Goal: Task Accomplishment & Management: Use online tool/utility

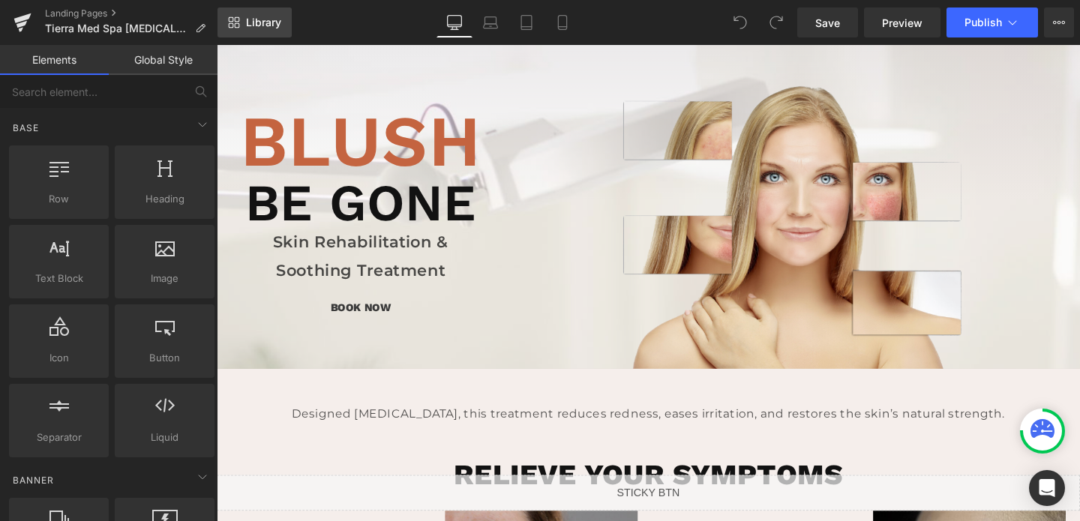
click at [245, 28] on link "Library" at bounding box center [254, 22] width 74 height 30
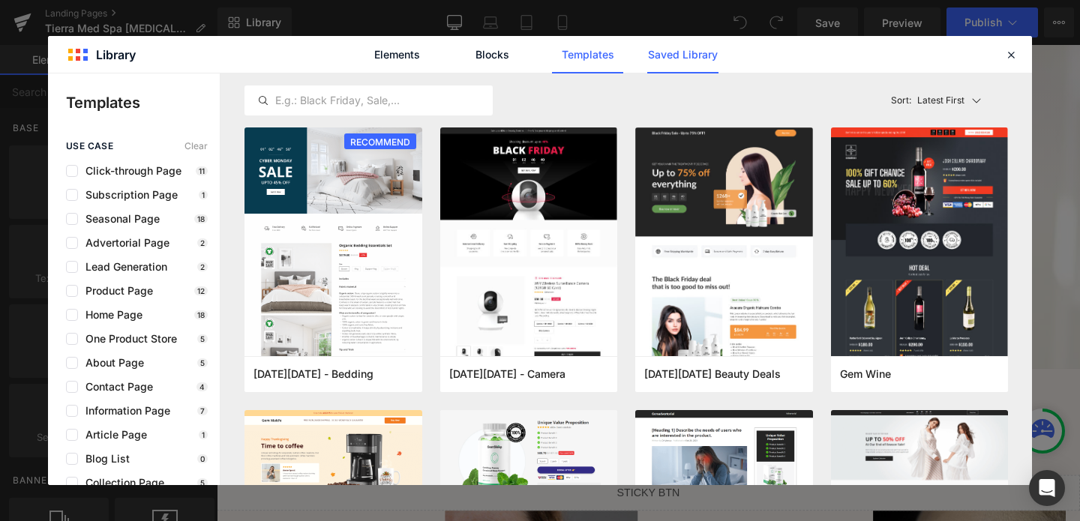
click at [647, 59] on link "Saved Library" at bounding box center [682, 54] width 71 height 37
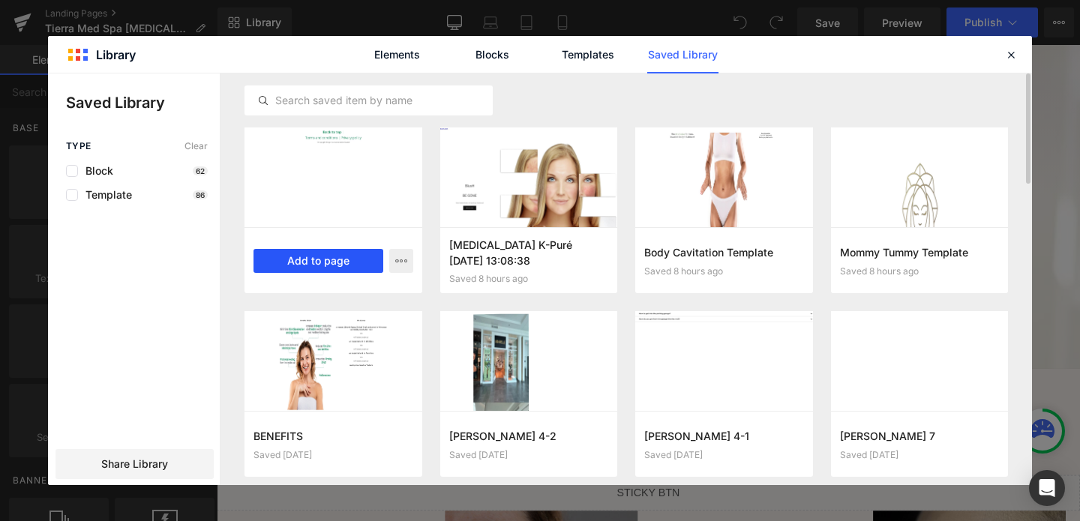
click at [317, 259] on button "Add to page" at bounding box center [318, 261] width 130 height 24
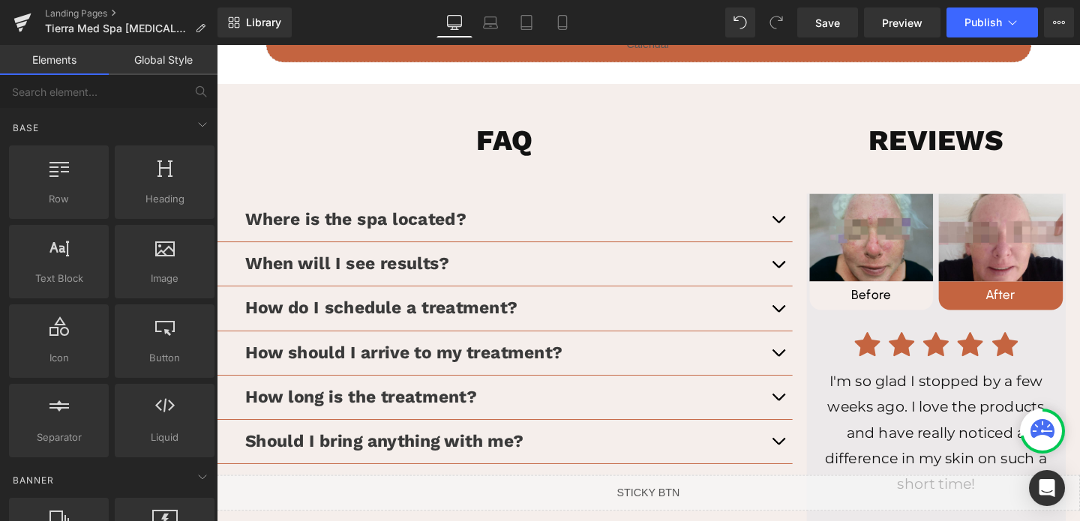
scroll to position [2036, 0]
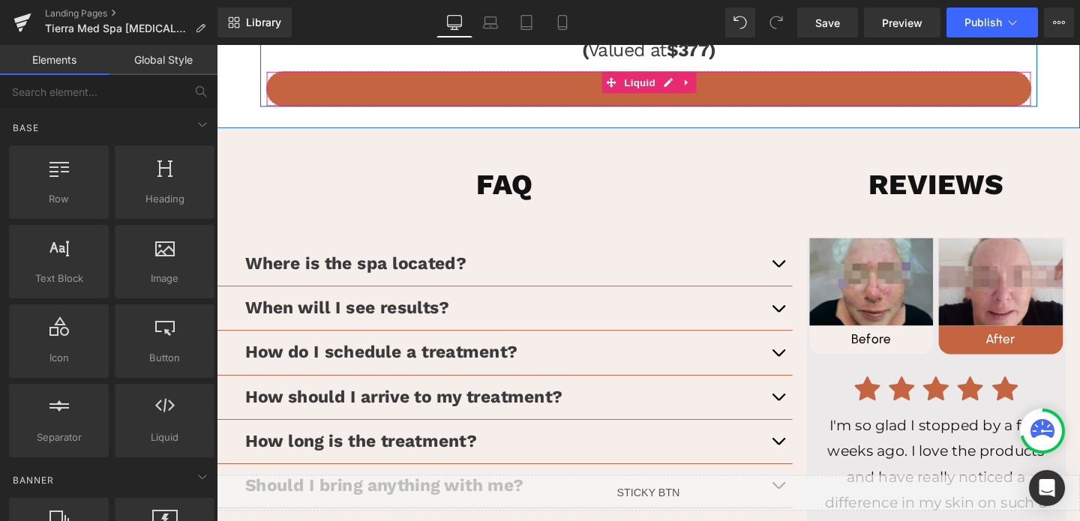
click at [553, 85] on div "Liquid" at bounding box center [670, 91] width 805 height 37
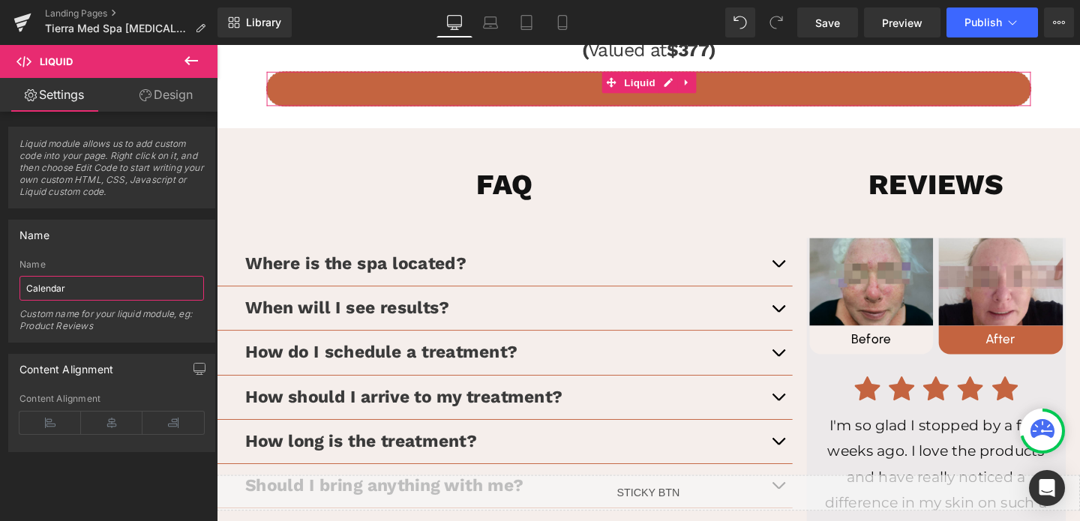
click at [64, 289] on input "Calendar" at bounding box center [111, 288] width 184 height 25
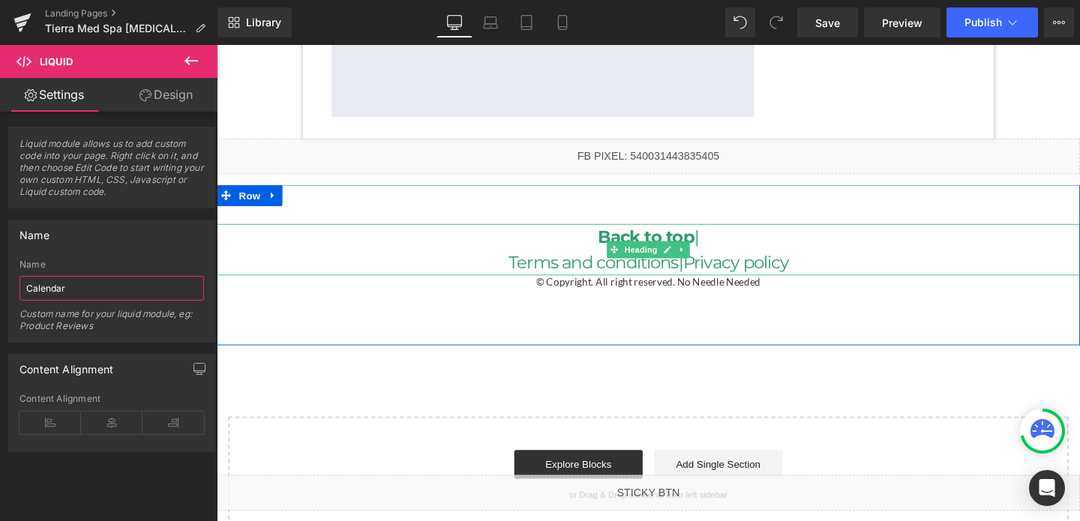
scroll to position [3244, 0]
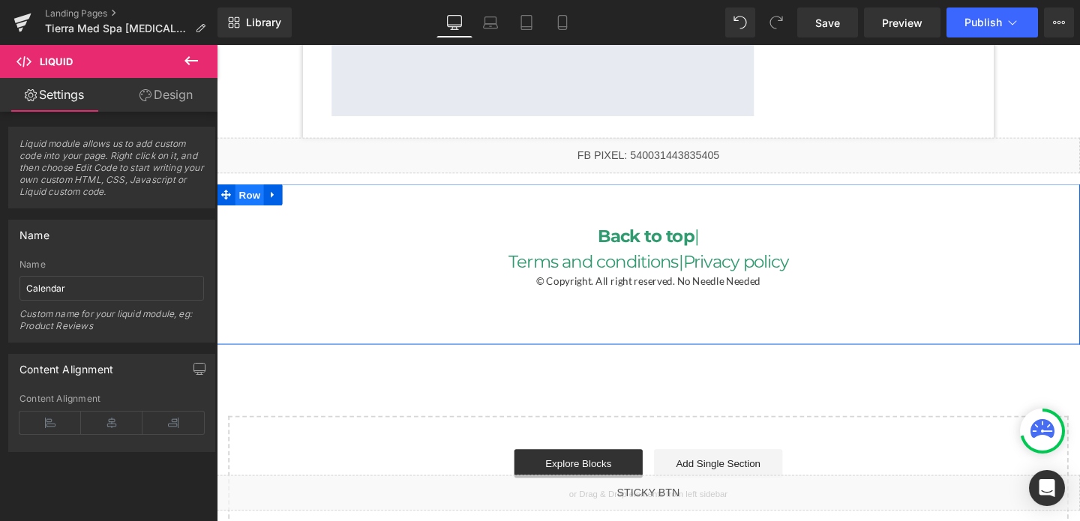
click at [243, 192] on span "Row" at bounding box center [251, 202] width 30 height 22
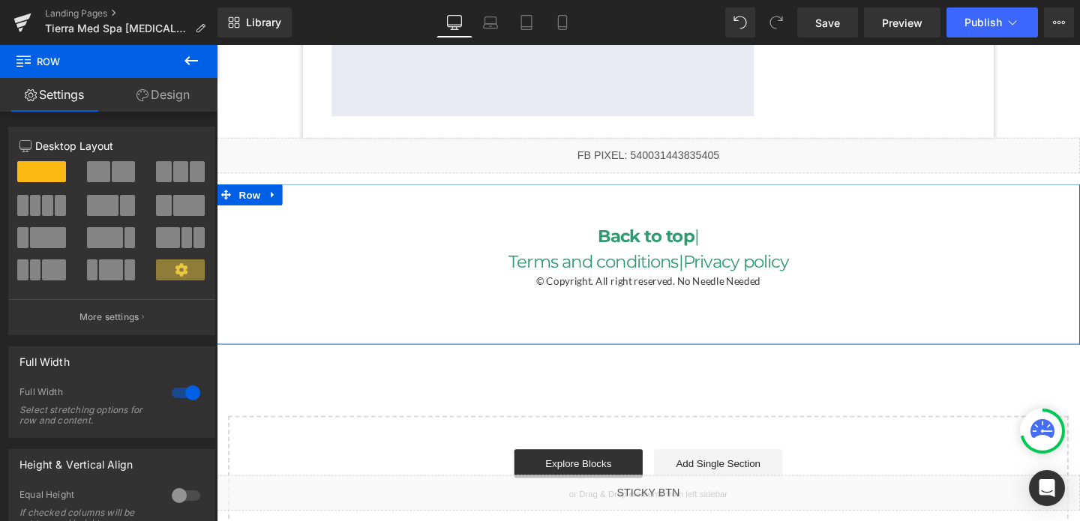
click at [161, 100] on link "Design" at bounding box center [163, 95] width 109 height 34
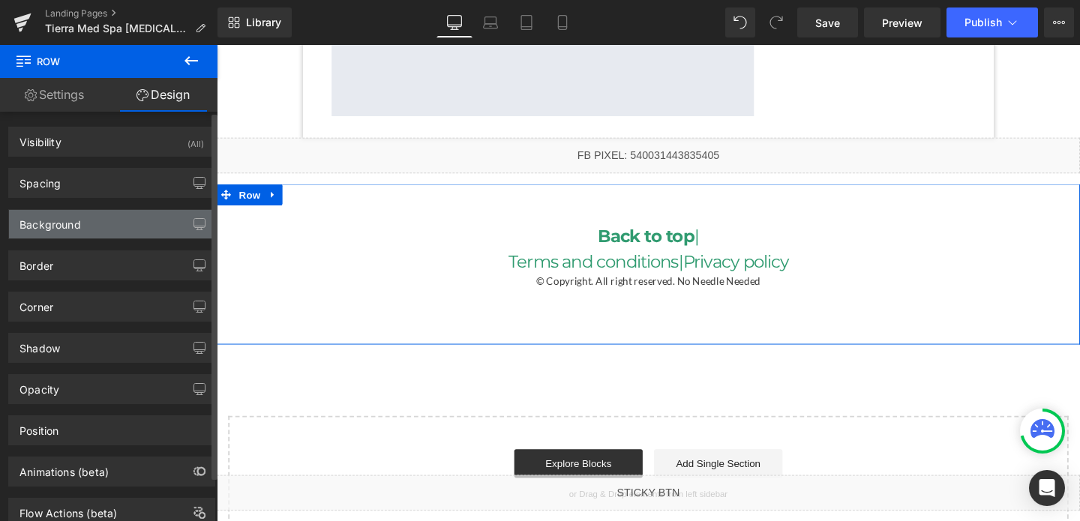
click at [64, 224] on div "Background" at bounding box center [49, 220] width 61 height 21
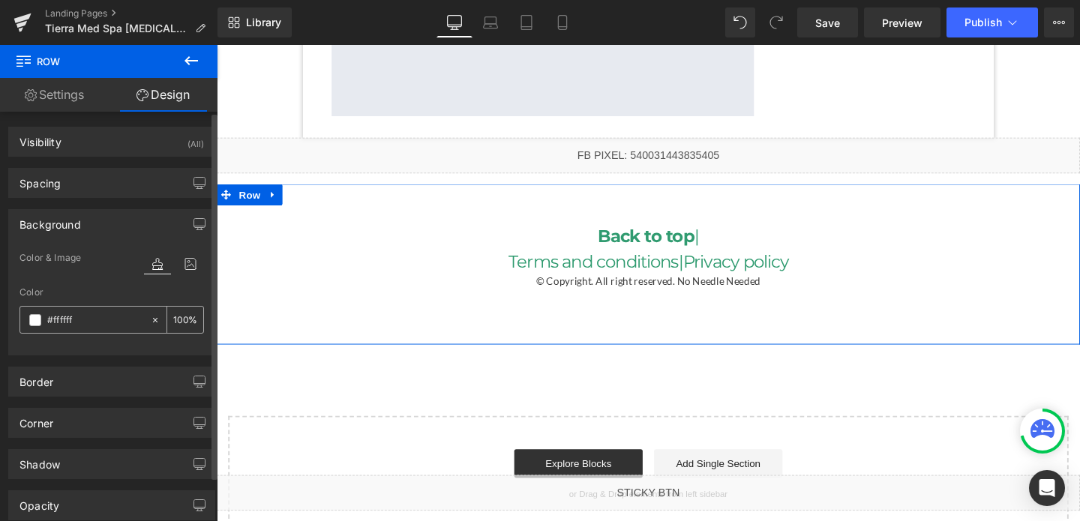
click at [61, 322] on input "#ffffff" at bounding box center [95, 320] width 96 height 16
paste input "Calendar"
type input "Calendar"
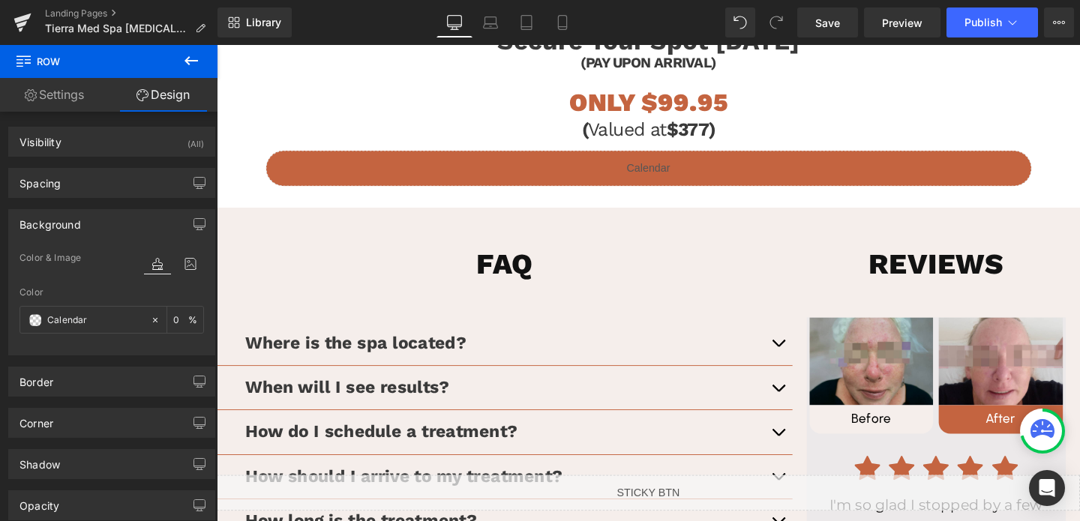
scroll to position [1665, 0]
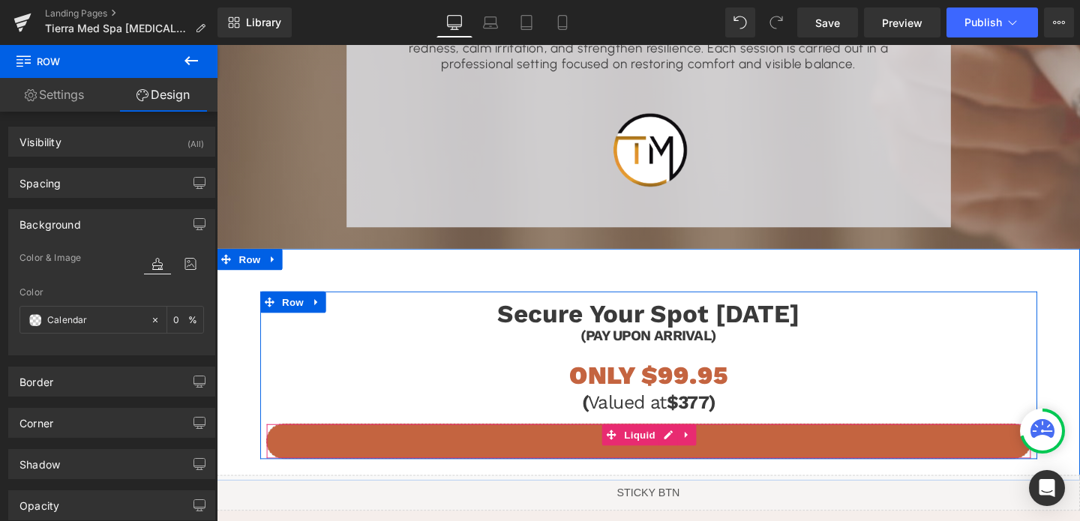
click at [363, 457] on div "Liquid" at bounding box center [670, 461] width 805 height 37
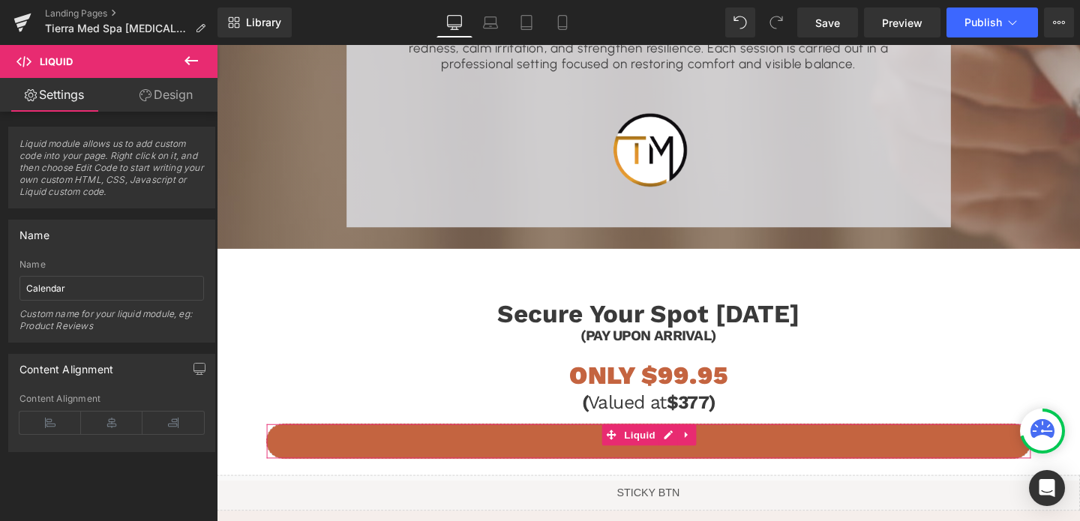
click at [172, 99] on link "Design" at bounding box center [166, 95] width 109 height 34
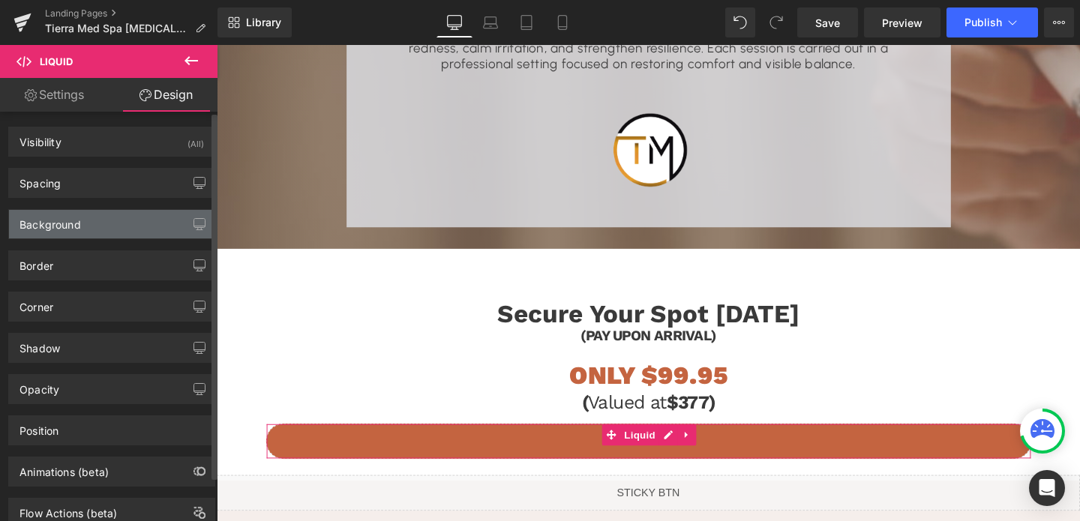
click at [75, 211] on div "Background" at bounding box center [49, 220] width 61 height 21
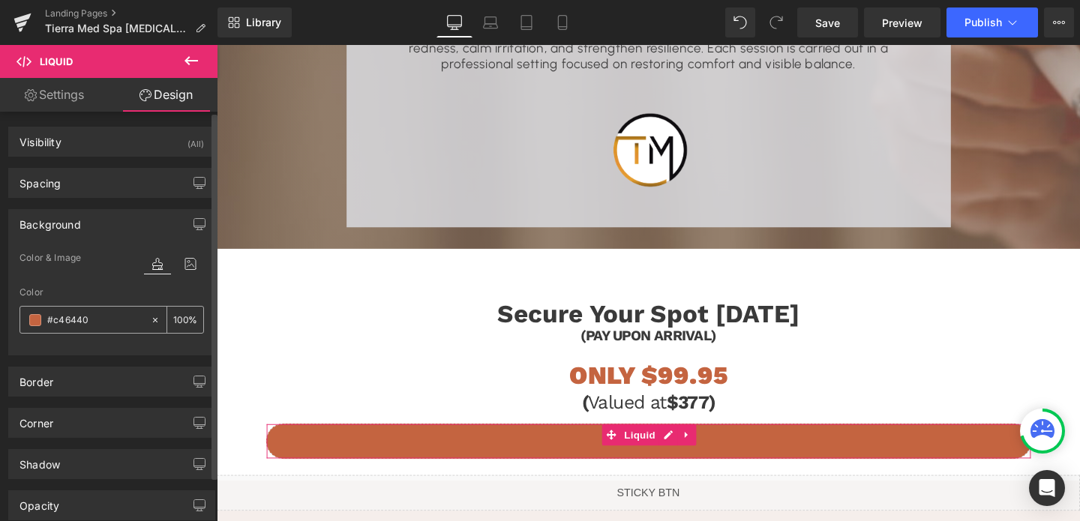
click at [59, 325] on input "#c46440" at bounding box center [95, 320] width 96 height 16
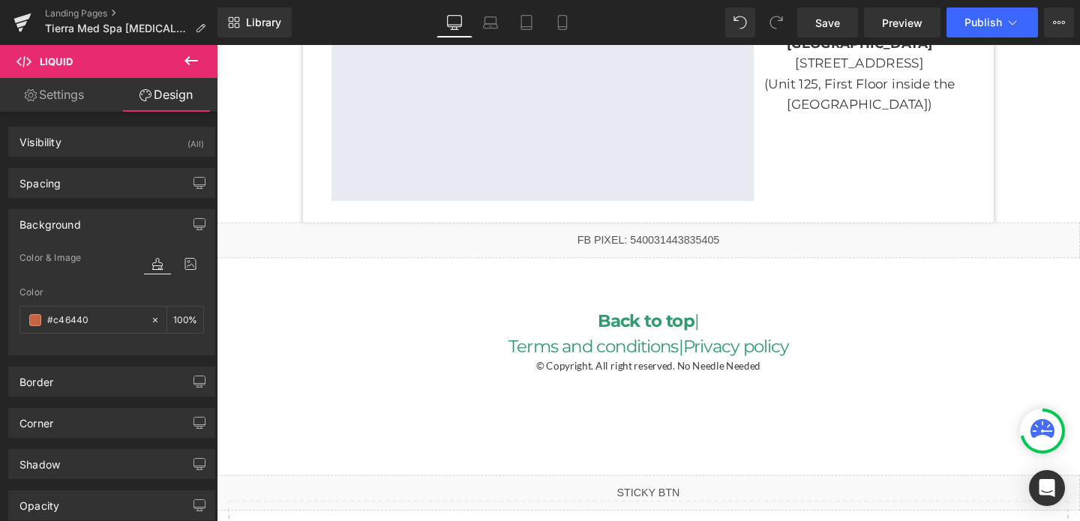
scroll to position [3279, 0]
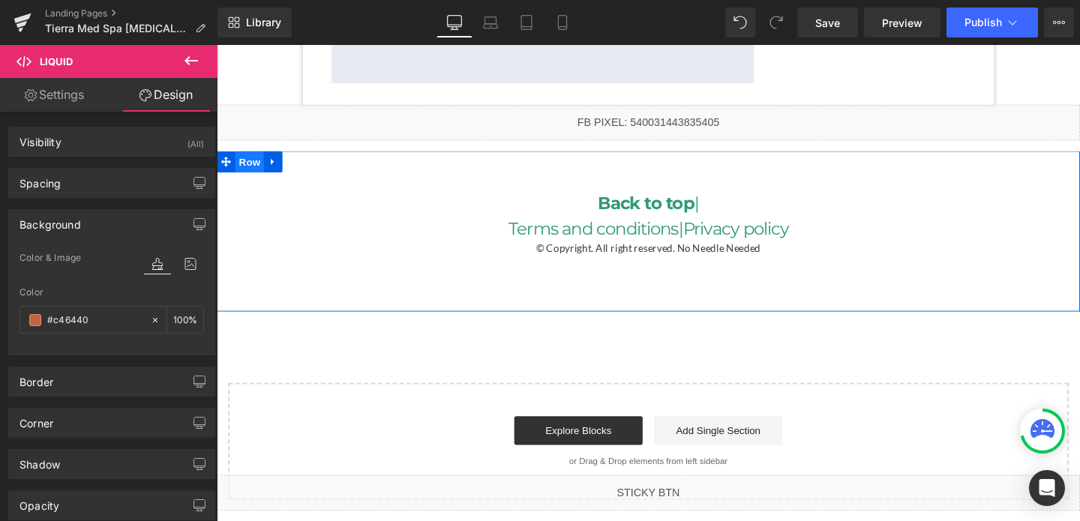
click at [251, 175] on span "Row" at bounding box center [251, 168] width 30 height 22
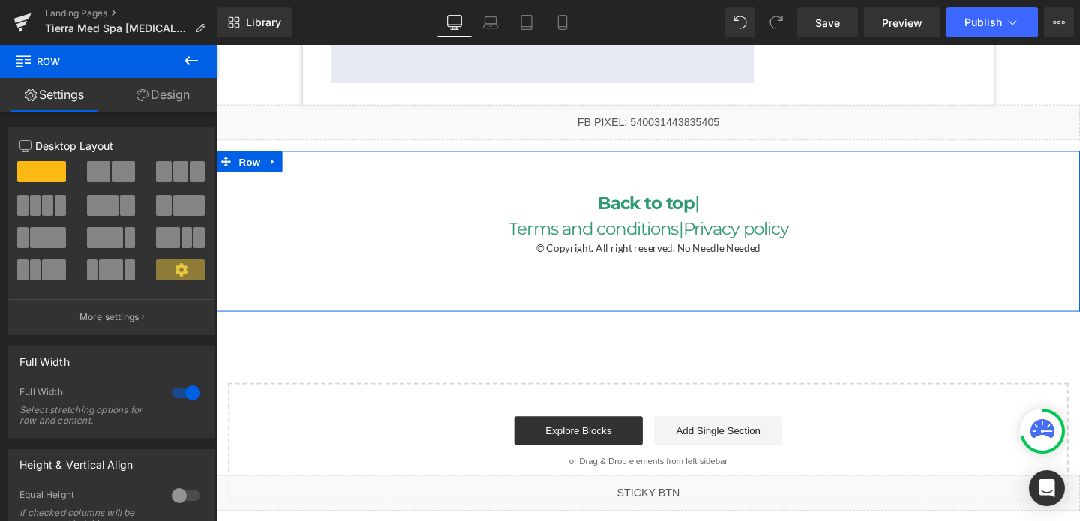
click at [167, 88] on link "Design" at bounding box center [163, 95] width 109 height 34
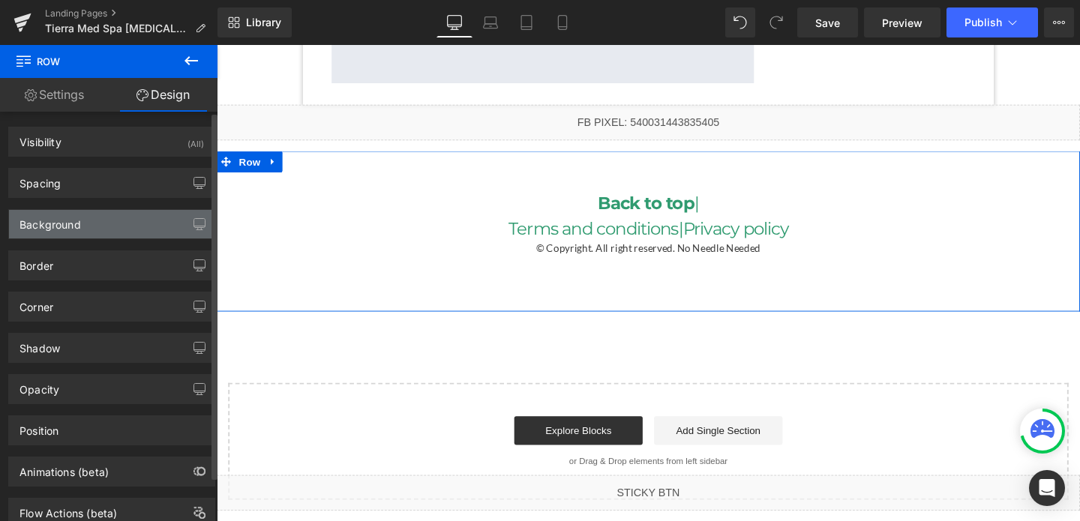
click at [78, 223] on div "Background" at bounding box center [49, 220] width 61 height 21
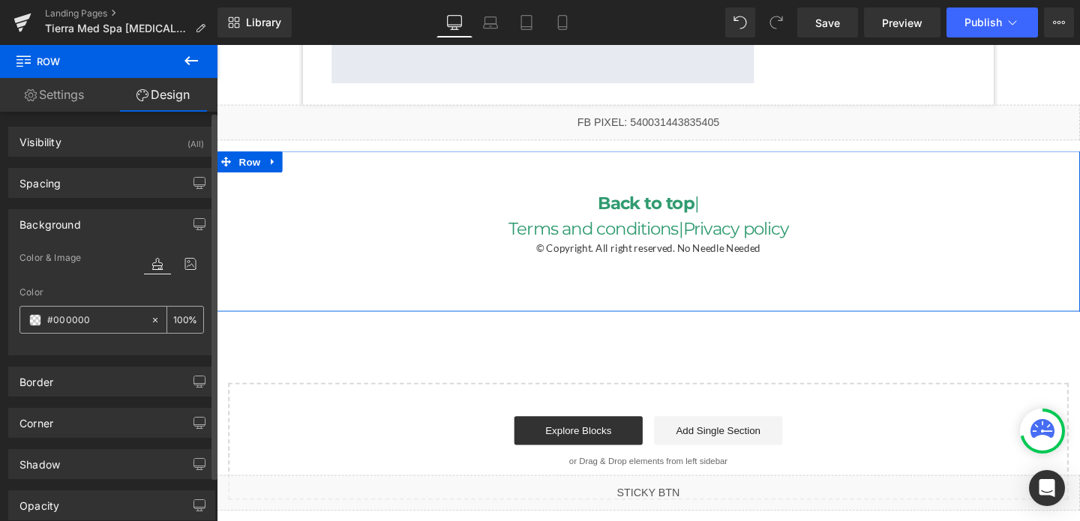
click at [59, 326] on input "#000000" at bounding box center [95, 320] width 96 height 16
paste input "c4644"
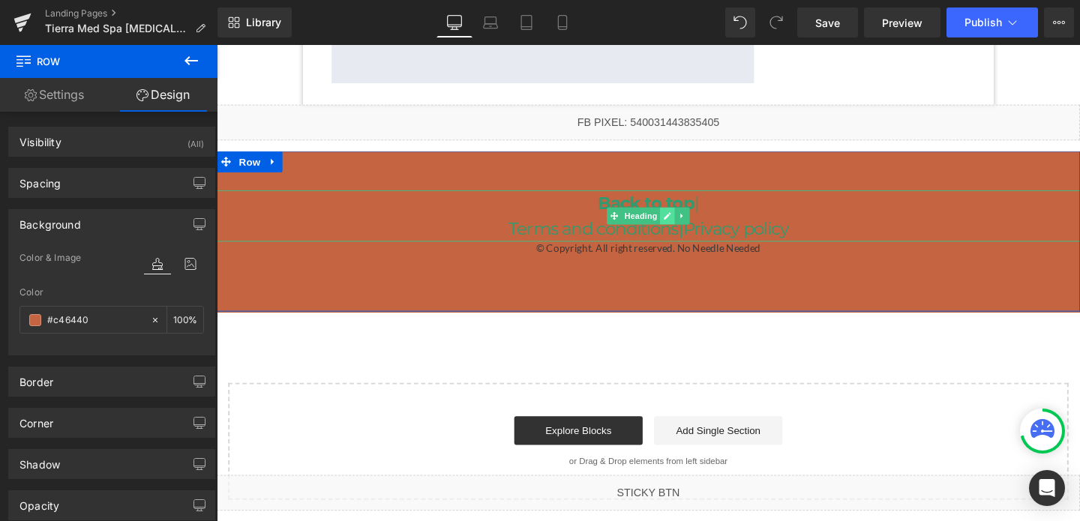
type input "#c46440"
click at [694, 225] on icon at bounding box center [690, 224] width 8 height 9
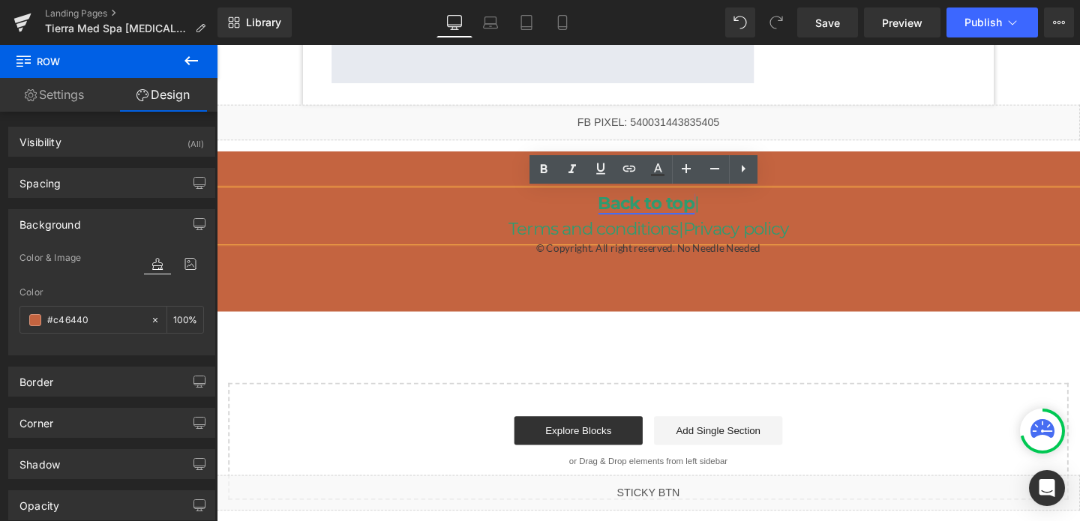
click at [658, 219] on link "Back to top" at bounding box center [668, 211] width 101 height 22
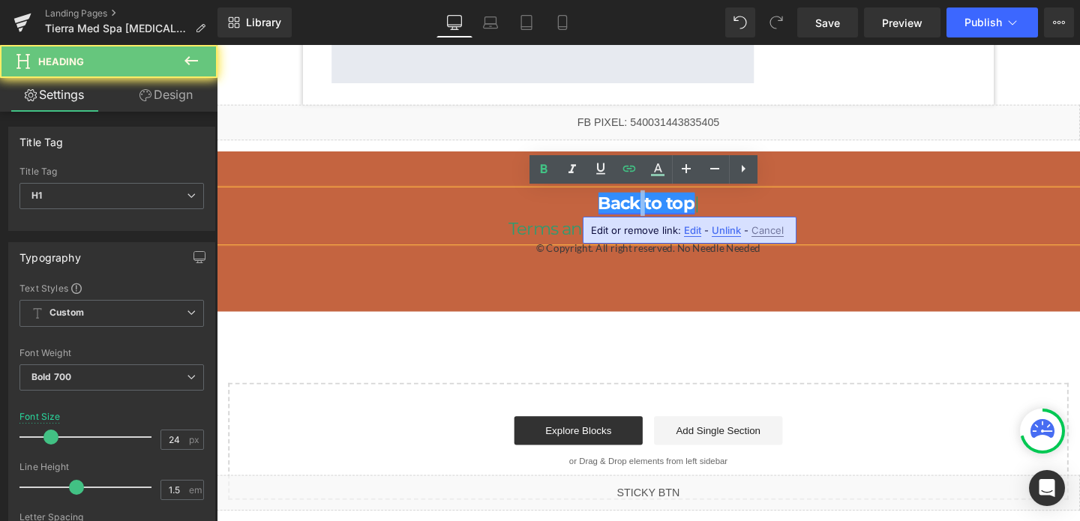
click at [658, 219] on link "Back to top" at bounding box center [668, 211] width 101 height 22
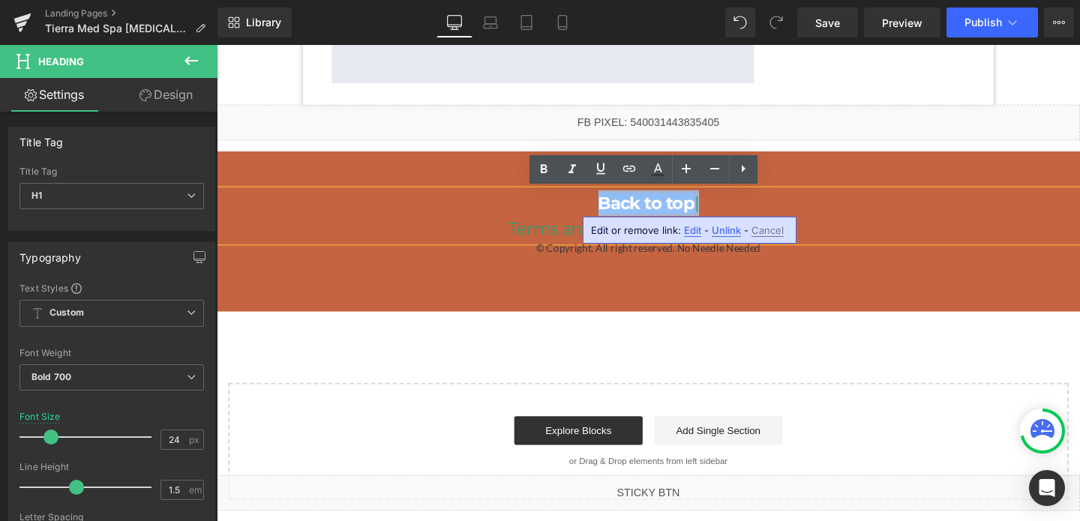
click at [671, 212] on link "Back to top" at bounding box center [668, 211] width 101 height 22
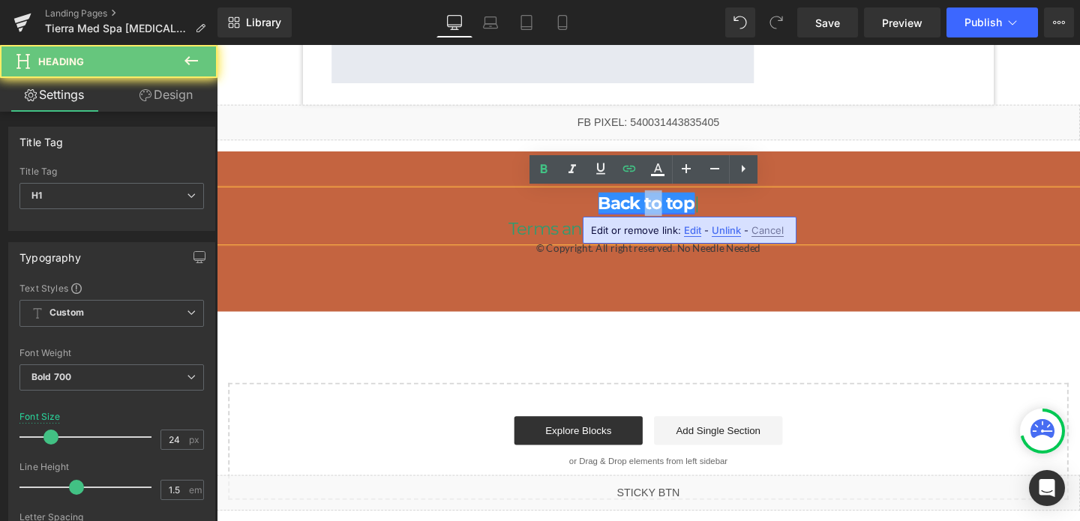
click at [671, 212] on link "Back to top" at bounding box center [668, 211] width 101 height 22
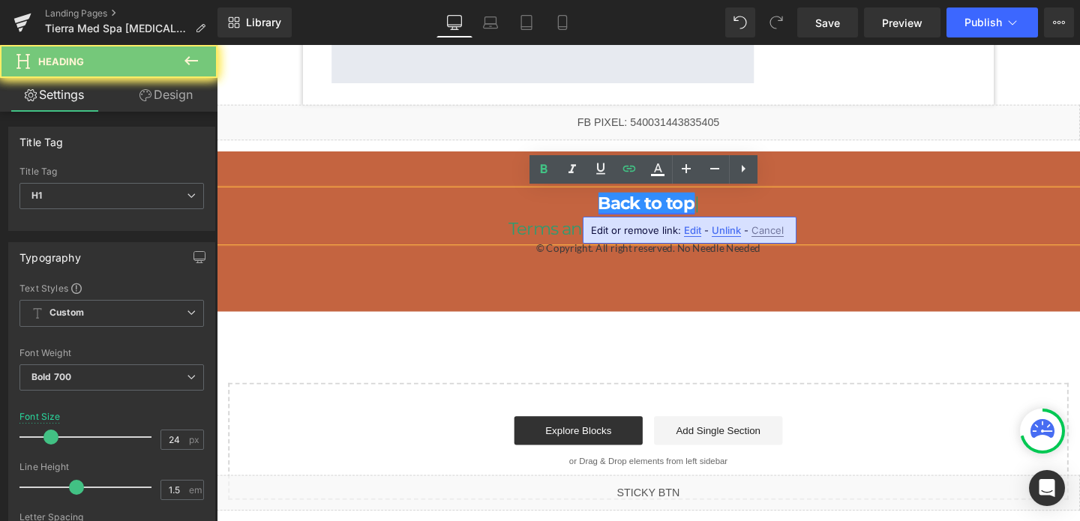
click at [671, 212] on link "Back to top" at bounding box center [668, 211] width 101 height 22
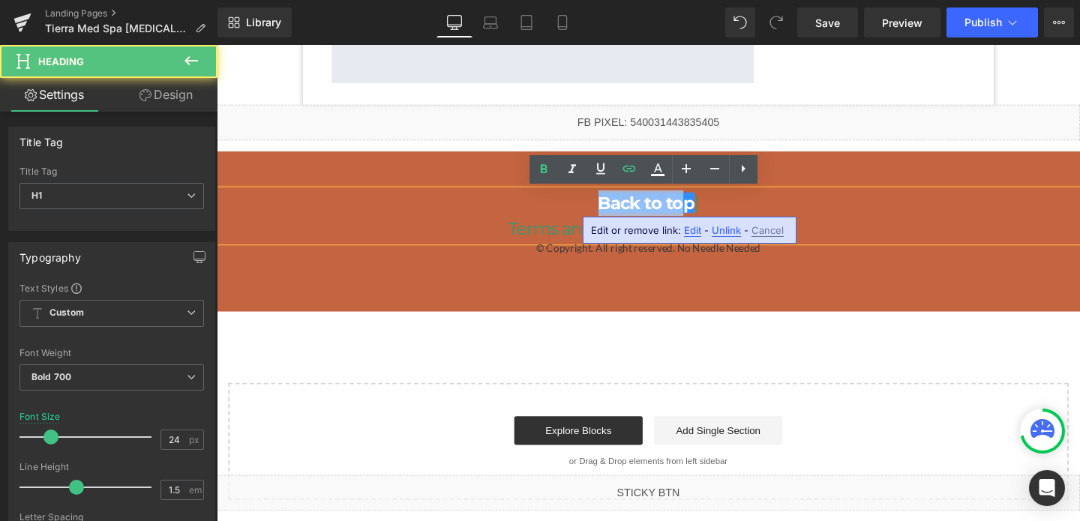
drag, startPoint x: 709, startPoint y: 215, endPoint x: 614, endPoint y: 216, distance: 95.2
click at [614, 216] on h1 "Back to top |" at bounding box center [670, 211] width 907 height 27
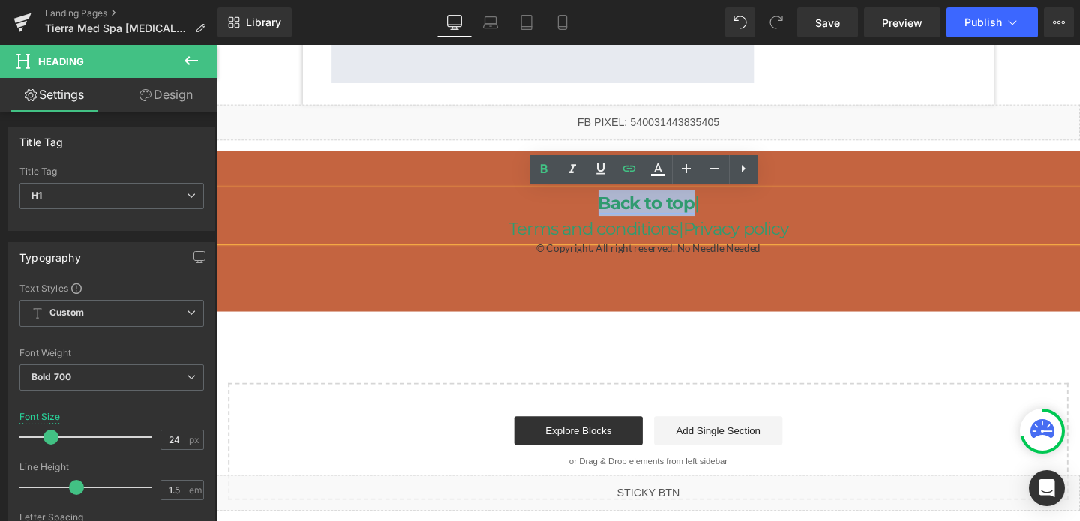
drag, startPoint x: 717, startPoint y: 216, endPoint x: 619, endPoint y: 218, distance: 97.5
click at [619, 218] on h1 "Back to top |" at bounding box center [670, 211] width 907 height 27
click at [663, 175] on icon at bounding box center [657, 175] width 13 height 2
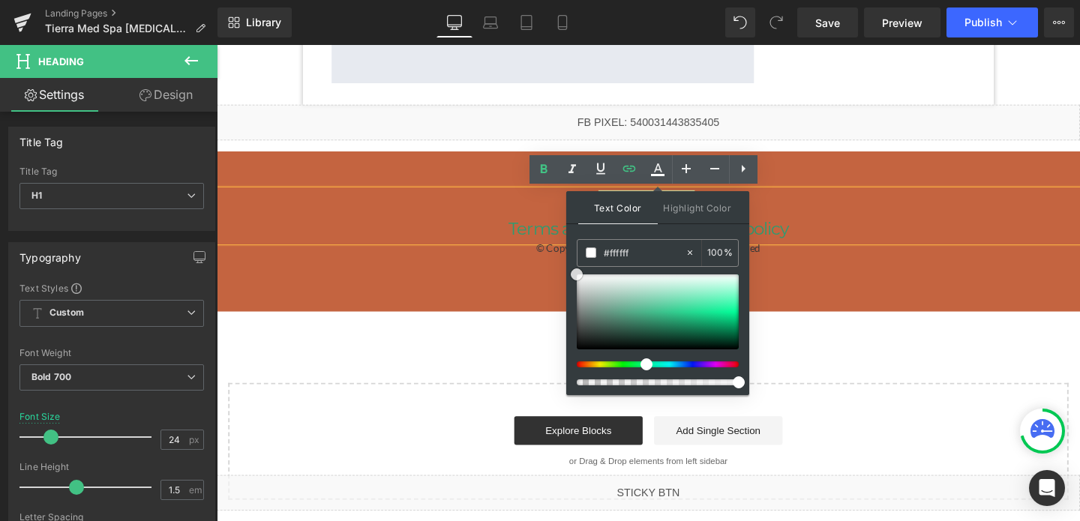
drag, startPoint x: 817, startPoint y: 331, endPoint x: 583, endPoint y: 276, distance: 241.2
click at [580, 277] on span at bounding box center [577, 274] width 12 height 12
click at [542, 226] on h1 "Terms and conditions | Privacy policy" at bounding box center [670, 238] width 907 height 27
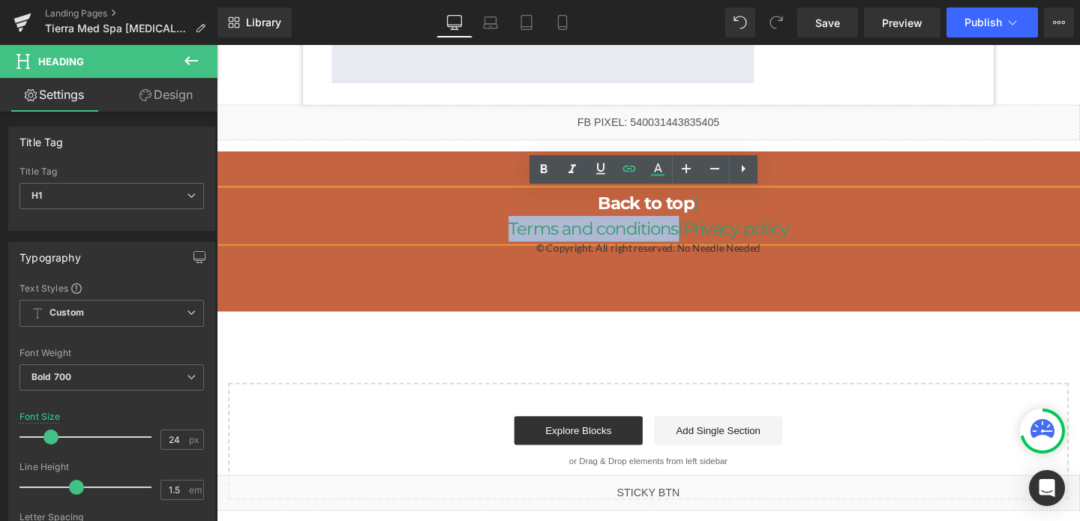
drag, startPoint x: 521, startPoint y: 236, endPoint x: 697, endPoint y: 233, distance: 176.2
click at [697, 233] on link "Terms and conditions" at bounding box center [612, 238] width 179 height 22
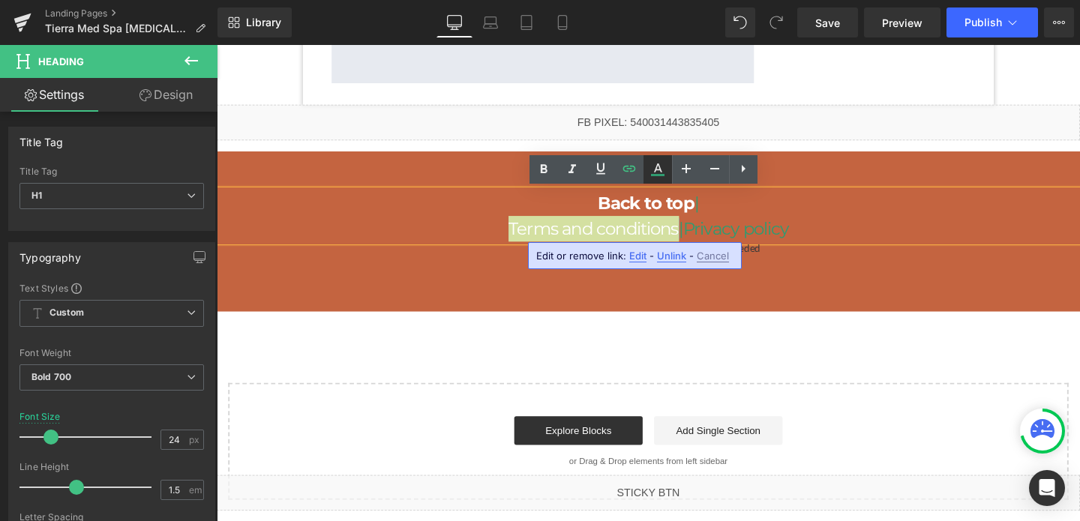
click at [658, 177] on icon at bounding box center [658, 169] width 18 height 18
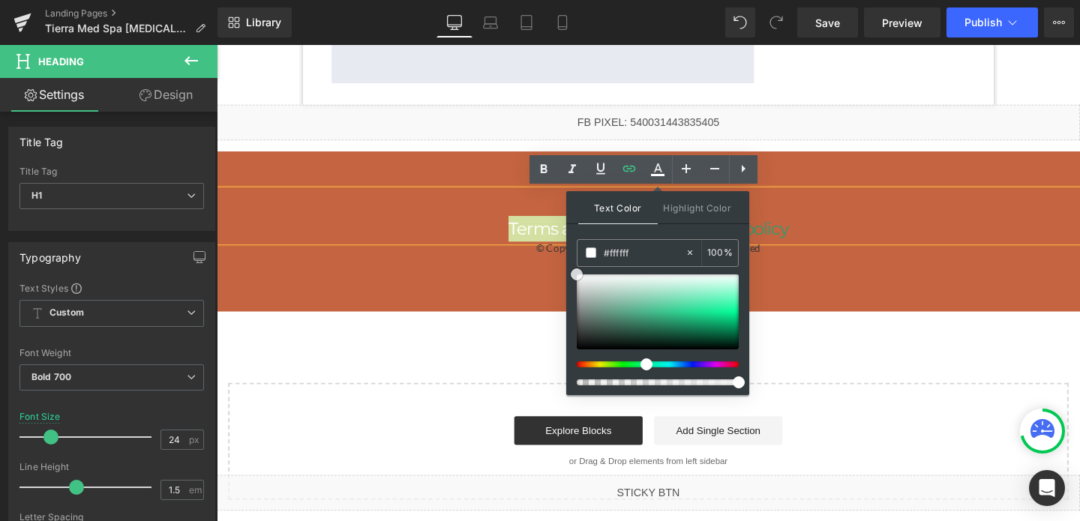
drag, startPoint x: 586, startPoint y: 290, endPoint x: 568, endPoint y: 250, distance: 44.3
click at [568, 250] on div "Text Color Highlight Color #333333 #309b70 100 % transparent 0 %" at bounding box center [657, 293] width 183 height 204
click at [463, 232] on h1 "Terms and conditions | Privacy policy" at bounding box center [670, 238] width 907 height 27
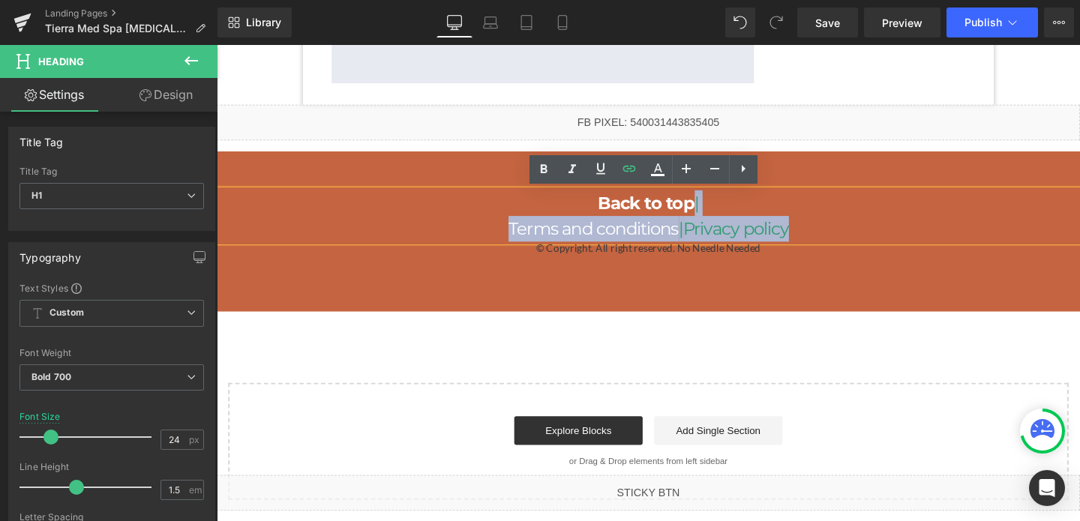
drag, startPoint x: 717, startPoint y: 211, endPoint x: 832, endPoint y: 239, distance: 118.0
click at [832, 239] on div "Back to top | Terms and conditions | Privacy policy" at bounding box center [670, 225] width 907 height 54
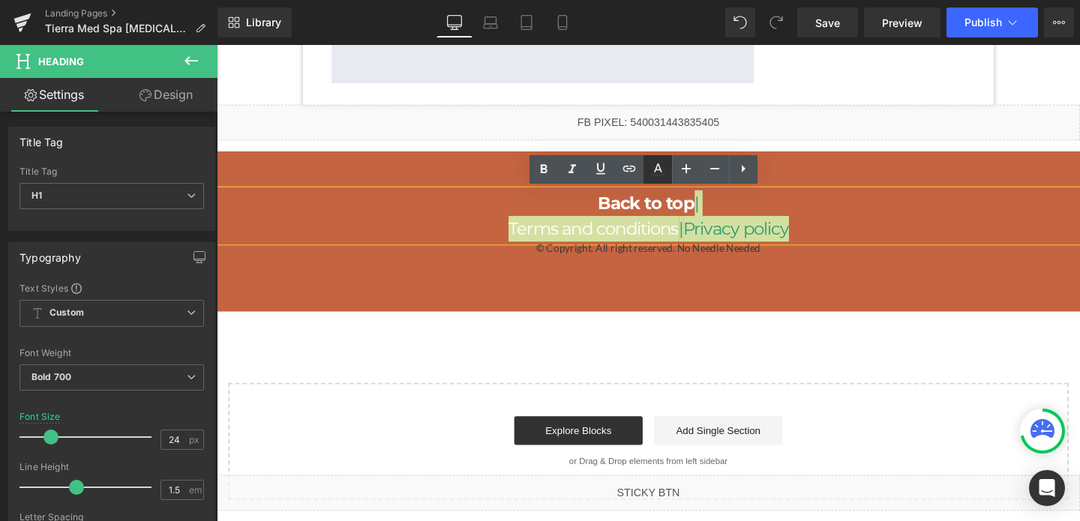
click at [658, 182] on link at bounding box center [657, 169] width 28 height 28
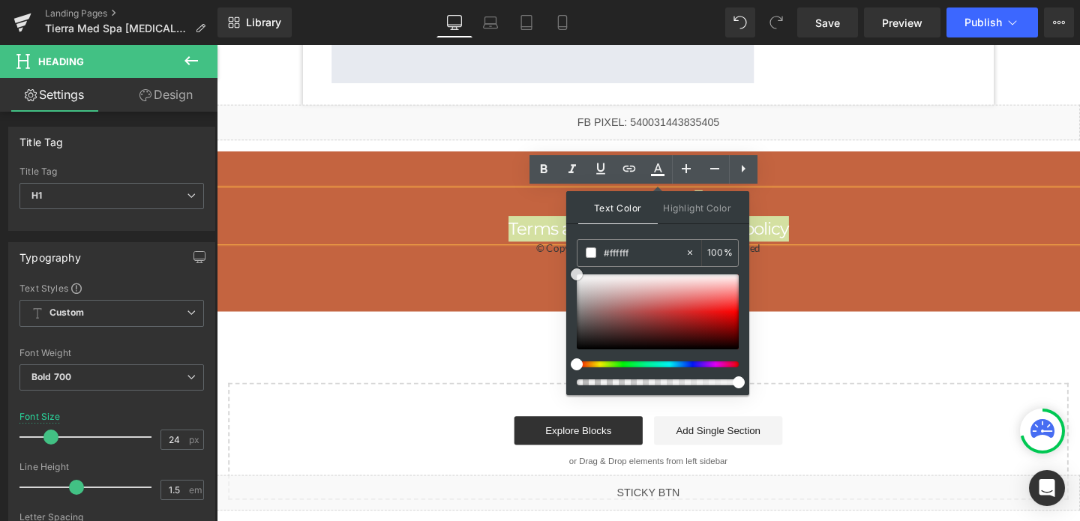
drag, startPoint x: 586, startPoint y: 287, endPoint x: 575, endPoint y: 253, distance: 35.3
click at [575, 253] on div "Text Color Highlight Color #333333 #309b70 100 % transparent 0 %" at bounding box center [657, 293] width 183 height 204
click at [505, 233] on h1 "Terms and conditions | Privacy policy" at bounding box center [670, 238] width 907 height 27
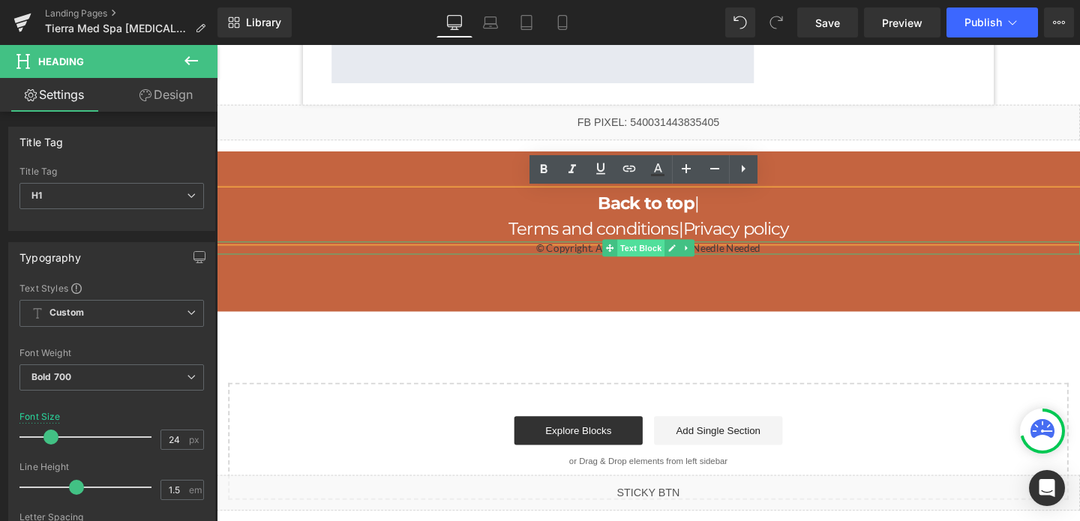
click at [654, 258] on span "Text Block" at bounding box center [661, 259] width 49 height 18
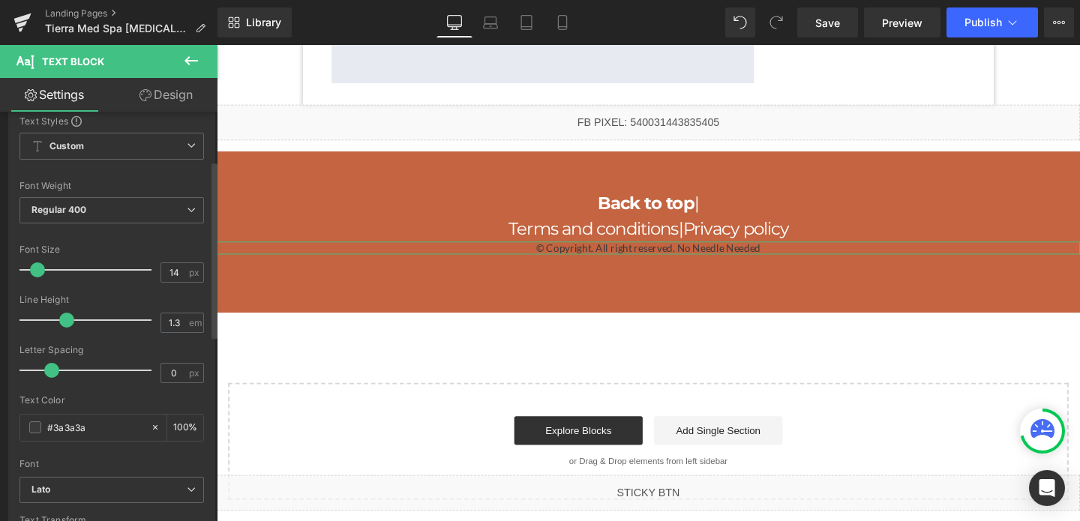
scroll to position [138, 0]
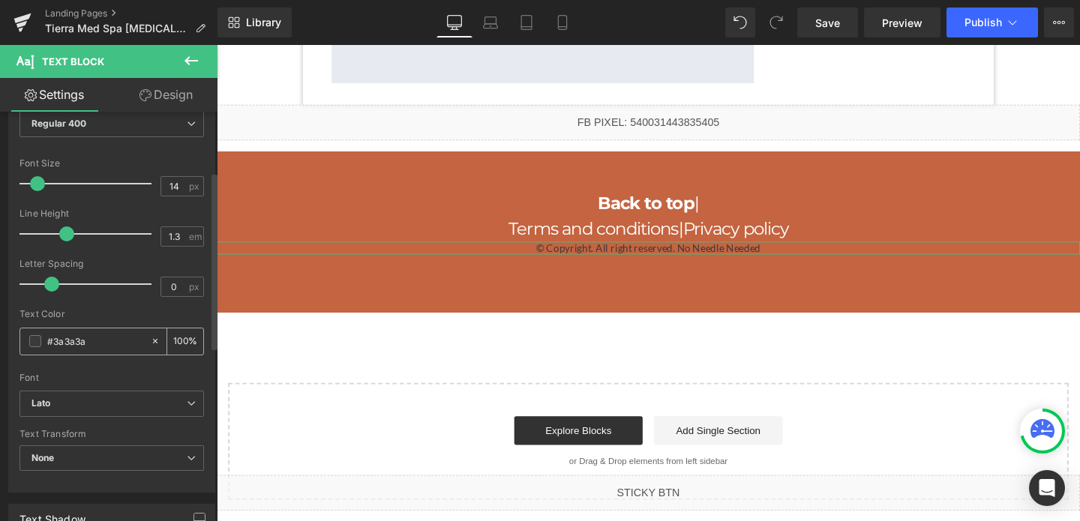
click at [84, 331] on div "#3a3a3a" at bounding box center [85, 341] width 130 height 26
click at [88, 341] on input "#3a3a3a" at bounding box center [95, 341] width 96 height 16
type input "fff"
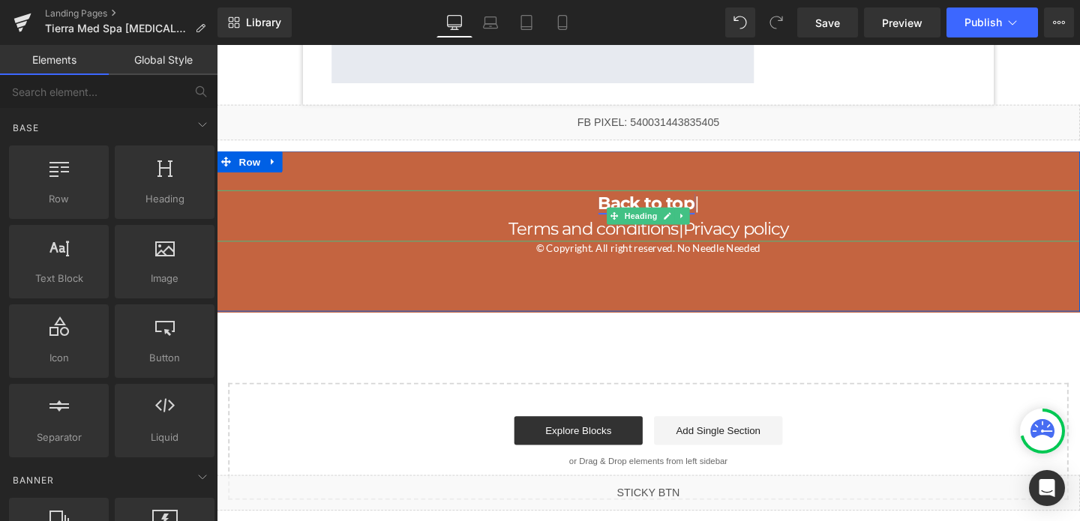
click at [679, 213] on link "Back to top" at bounding box center [668, 211] width 101 height 22
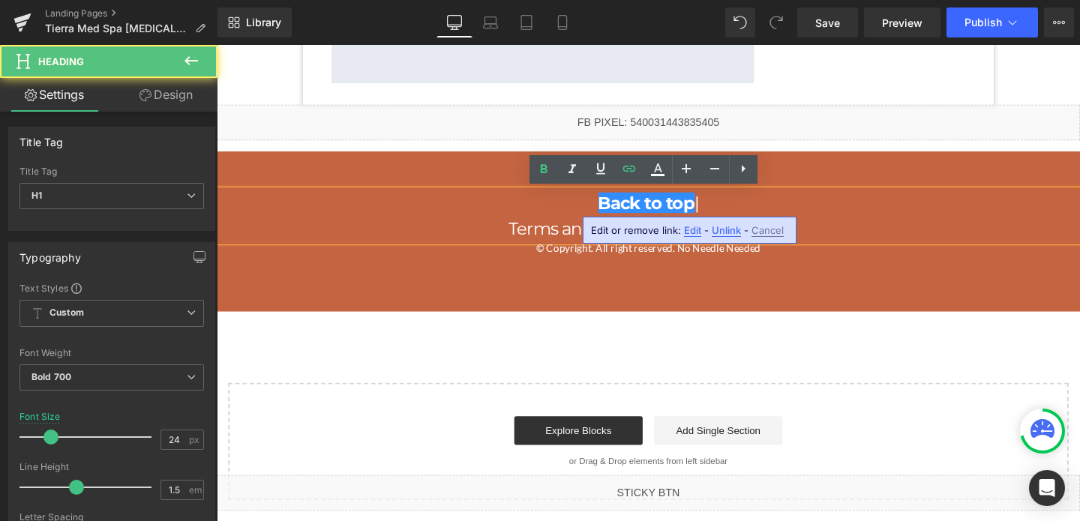
click at [685, 226] on span "Edit" at bounding box center [692, 230] width 17 height 13
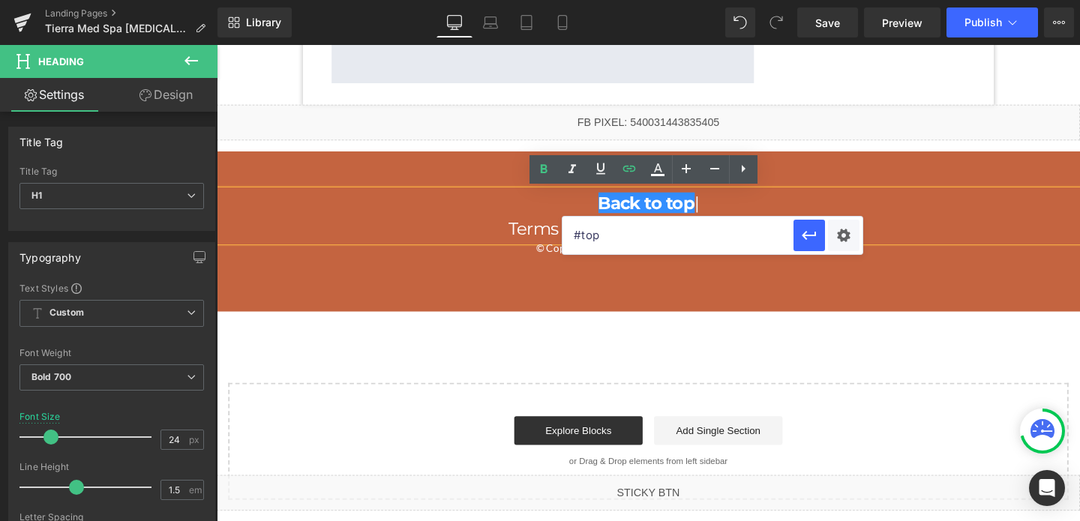
click at [592, 236] on input "#top" at bounding box center [677, 235] width 231 height 37
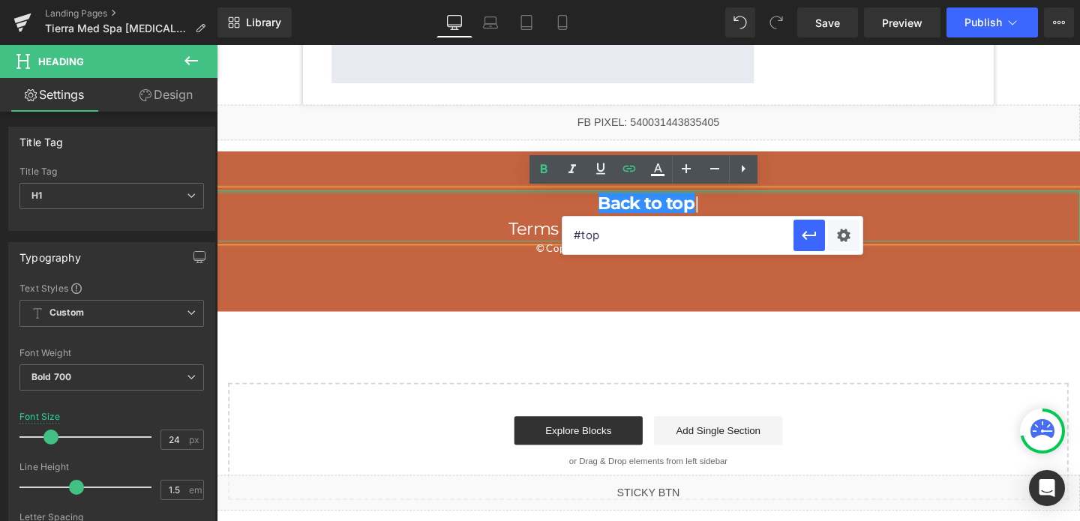
click at [949, 199] on div at bounding box center [670, 200] width 907 height 4
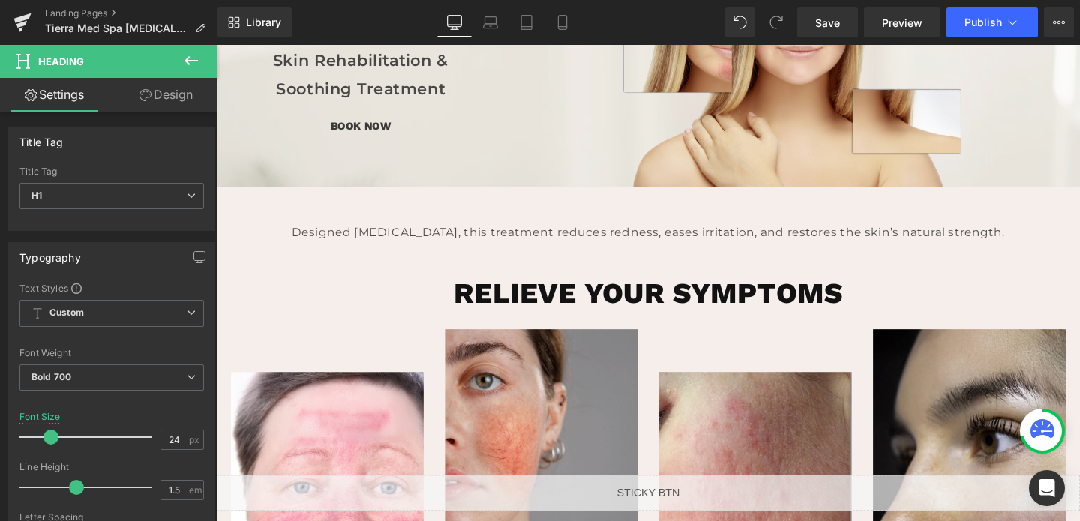
scroll to position [0, 0]
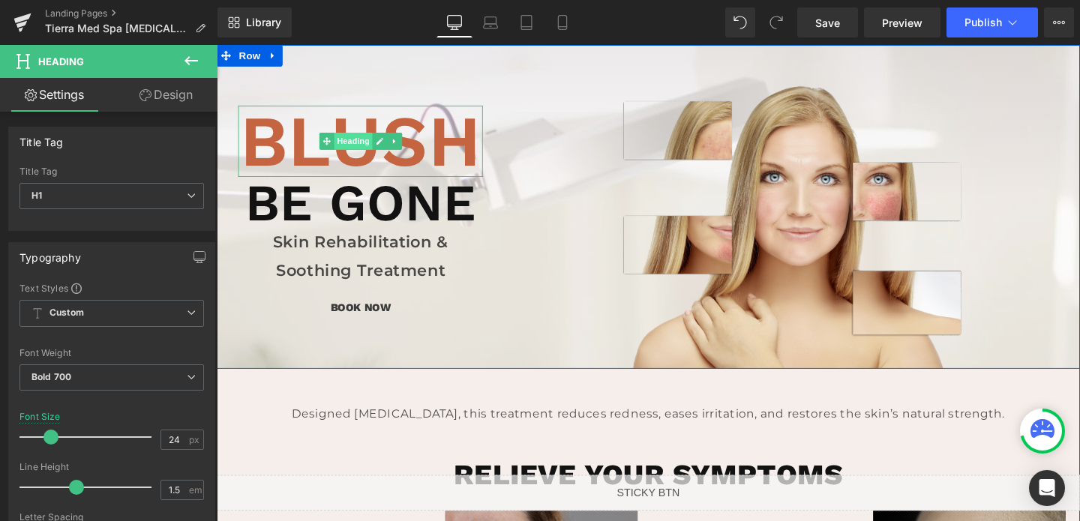
click at [371, 148] on span "Heading" at bounding box center [360, 146] width 40 height 18
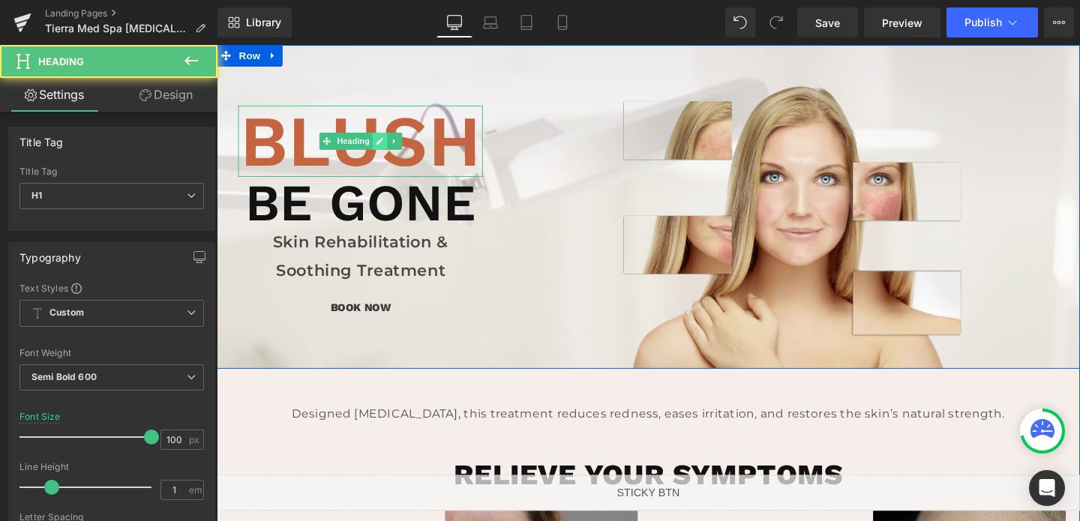
click at [388, 146] on icon at bounding box center [388, 146] width 7 height 7
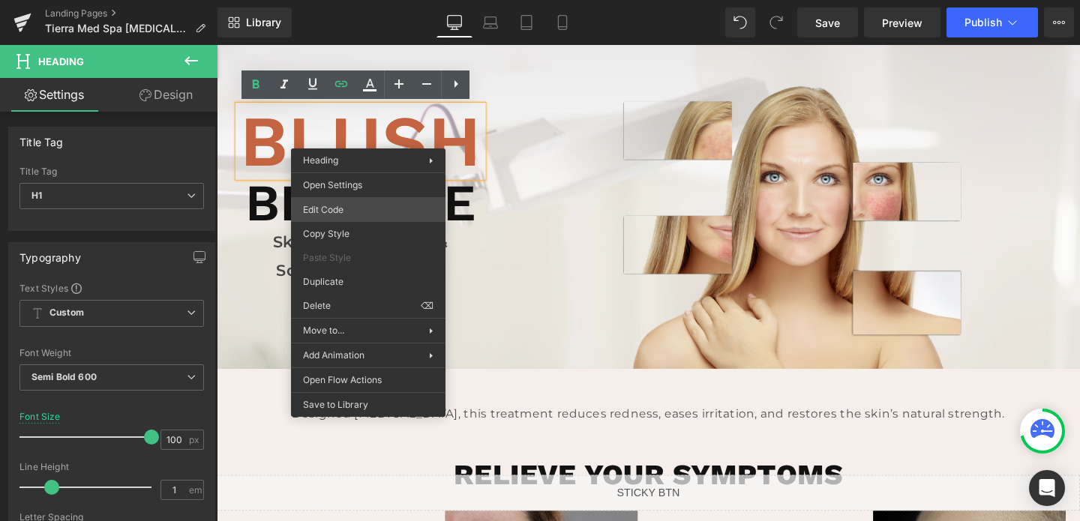
click at [327, 0] on div "Heading You are previewing how the will restyle your page. You can not edit Ele…" at bounding box center [540, 0] width 1080 height 0
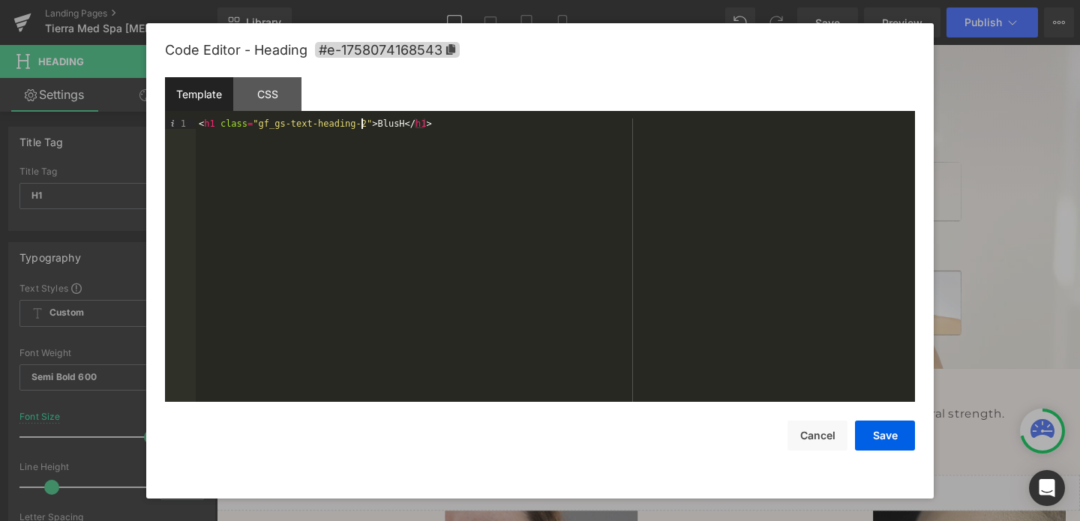
click at [362, 121] on div "< h1 class = "gf_gs-text-heading-2" > BlusH </ h1 >" at bounding box center [555, 270] width 719 height 304
click at [883, 436] on button "Save" at bounding box center [885, 436] width 60 height 30
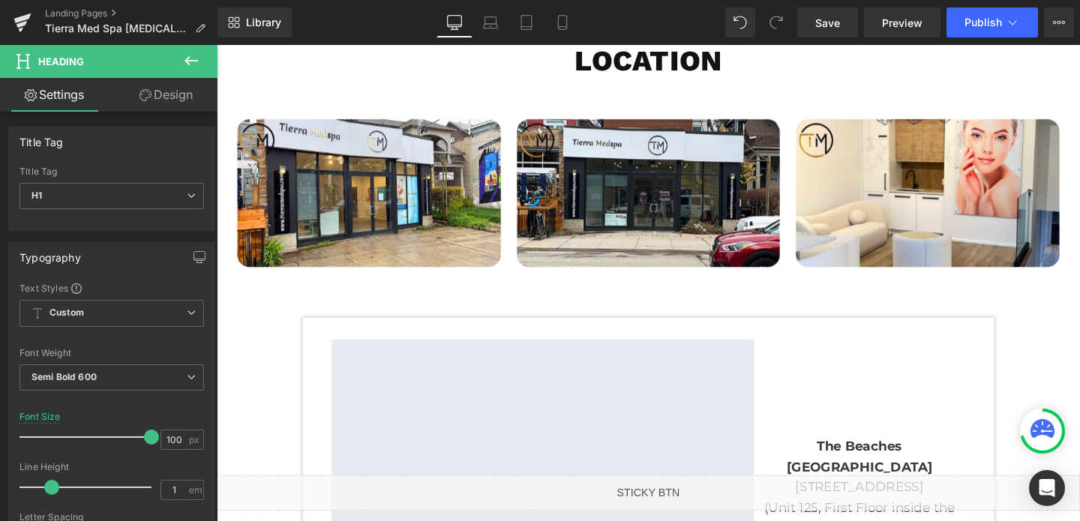
scroll to position [3279, 0]
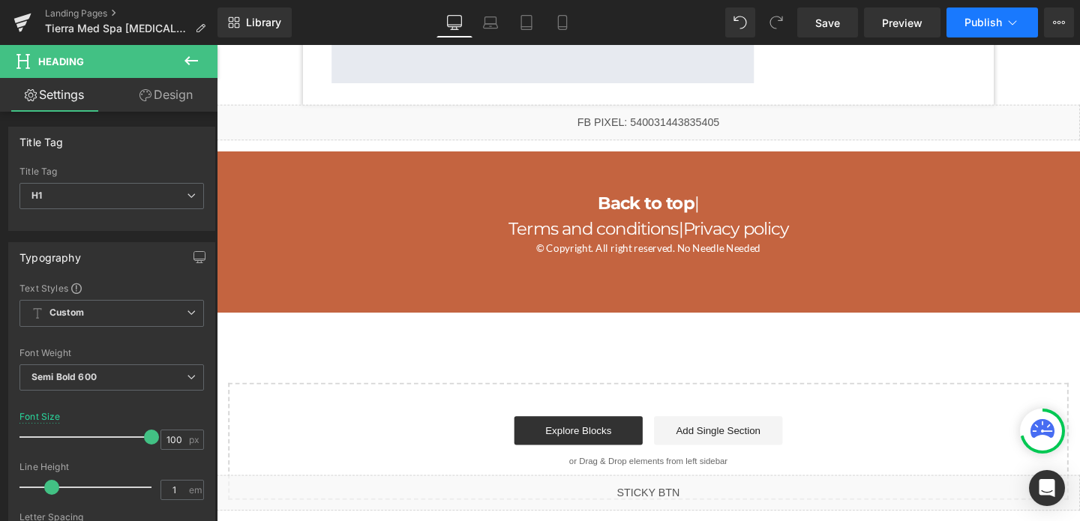
click at [981, 16] on span "Publish" at bounding box center [982, 22] width 37 height 12
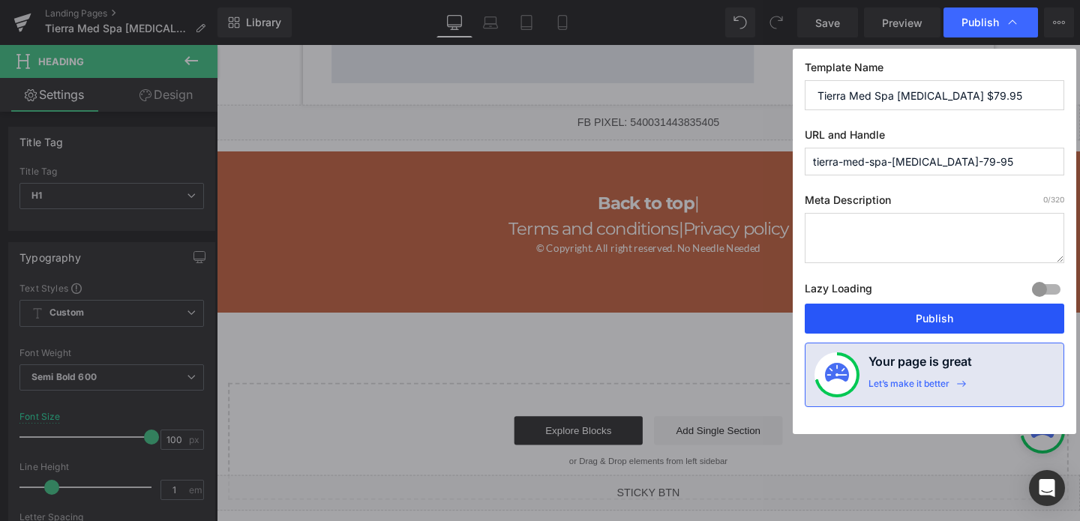
click at [895, 310] on button "Publish" at bounding box center [934, 319] width 259 height 30
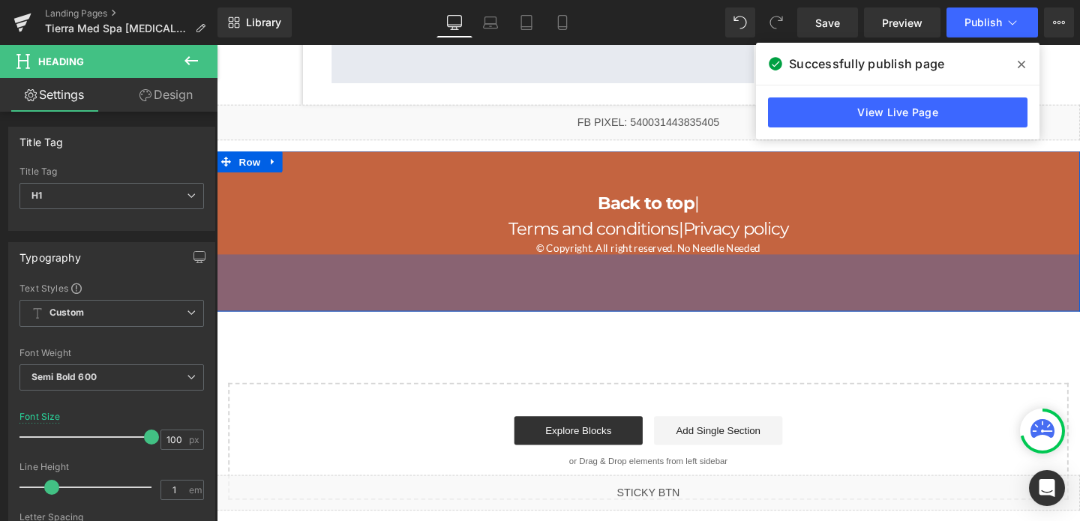
scroll to position [3270, 0]
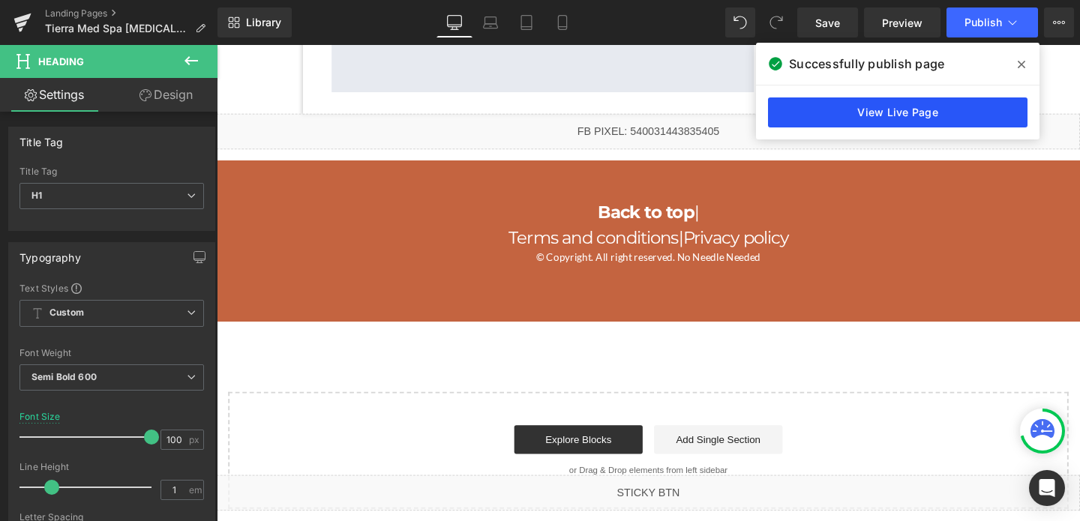
click at [876, 121] on link "View Live Page" at bounding box center [897, 112] width 259 height 30
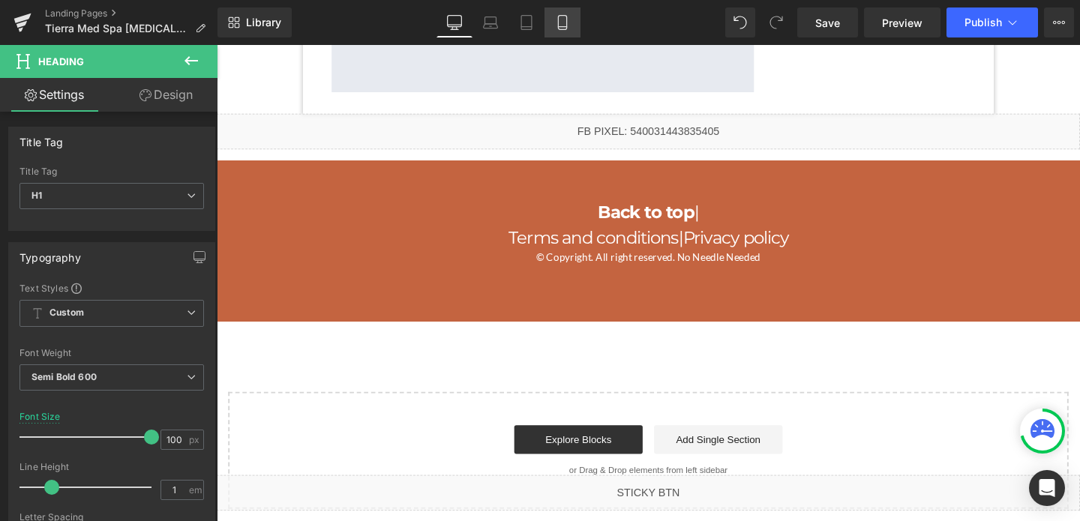
click at [554, 26] on link "Mobile" at bounding box center [562, 22] width 36 height 30
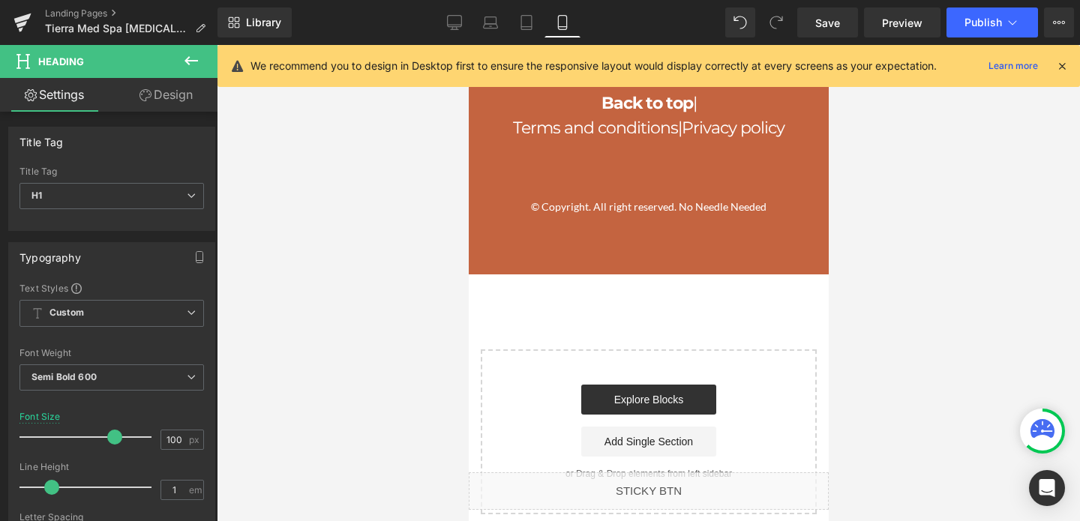
scroll to position [4621, 0]
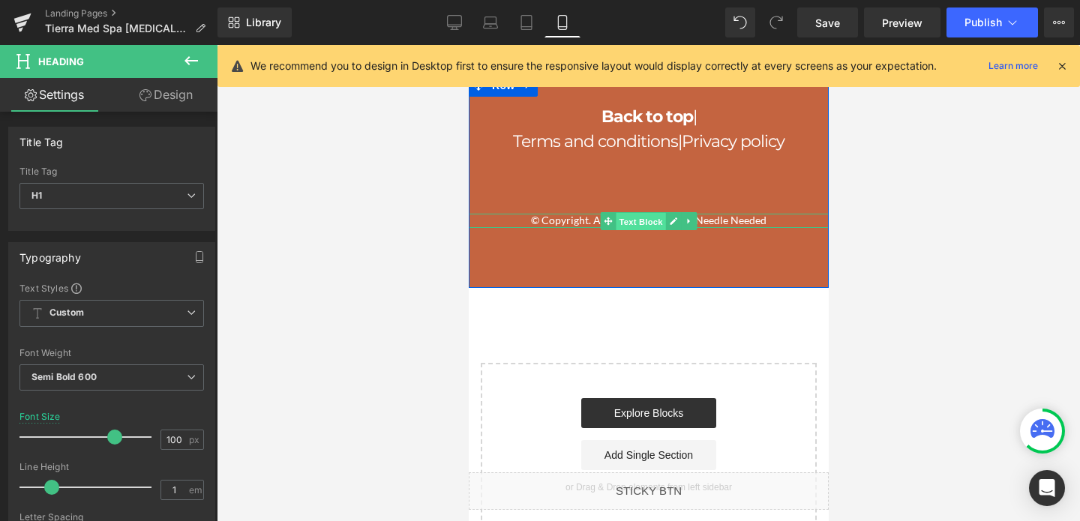
click at [631, 212] on span "Text Block" at bounding box center [639, 221] width 49 height 18
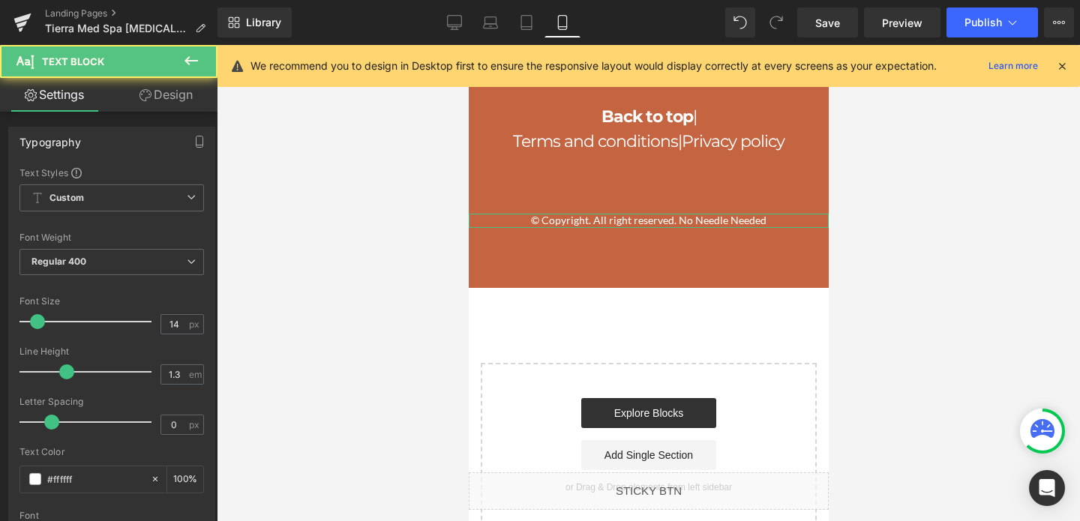
click at [148, 100] on icon at bounding box center [145, 95] width 12 height 12
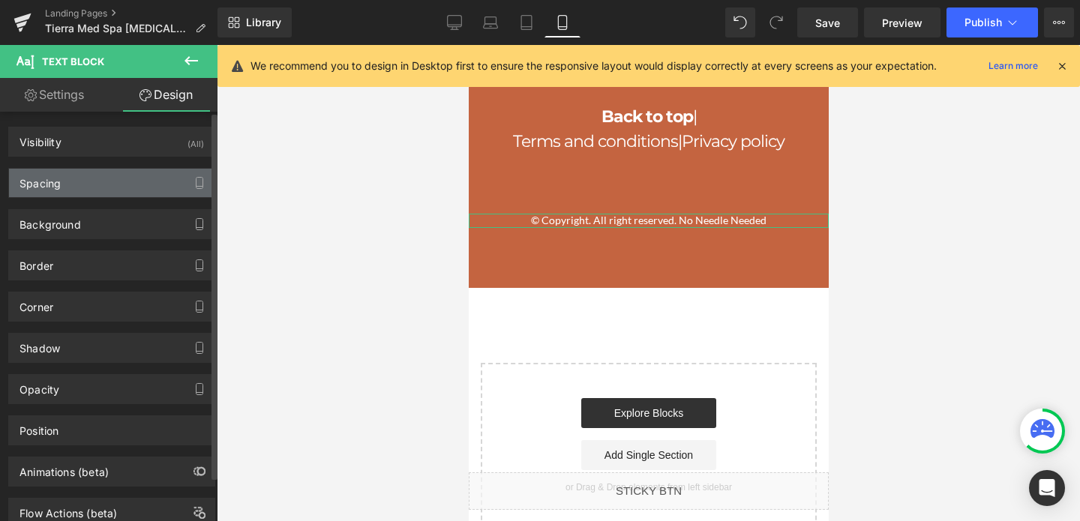
click at [106, 175] on div "Spacing" at bounding box center [111, 183] width 205 height 28
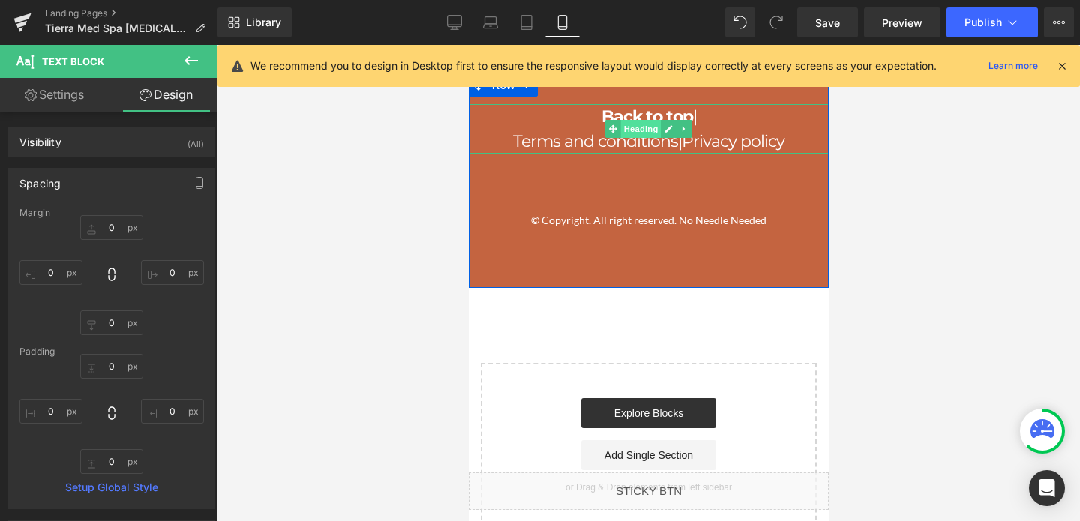
click at [637, 121] on span "Heading" at bounding box center [640, 129] width 40 height 18
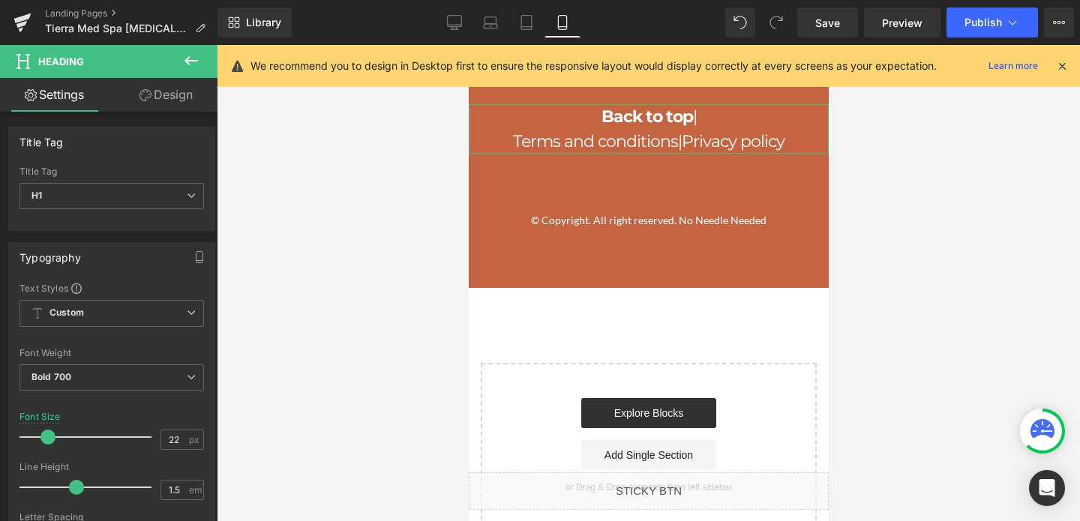
click at [179, 95] on link "Design" at bounding box center [166, 95] width 109 height 34
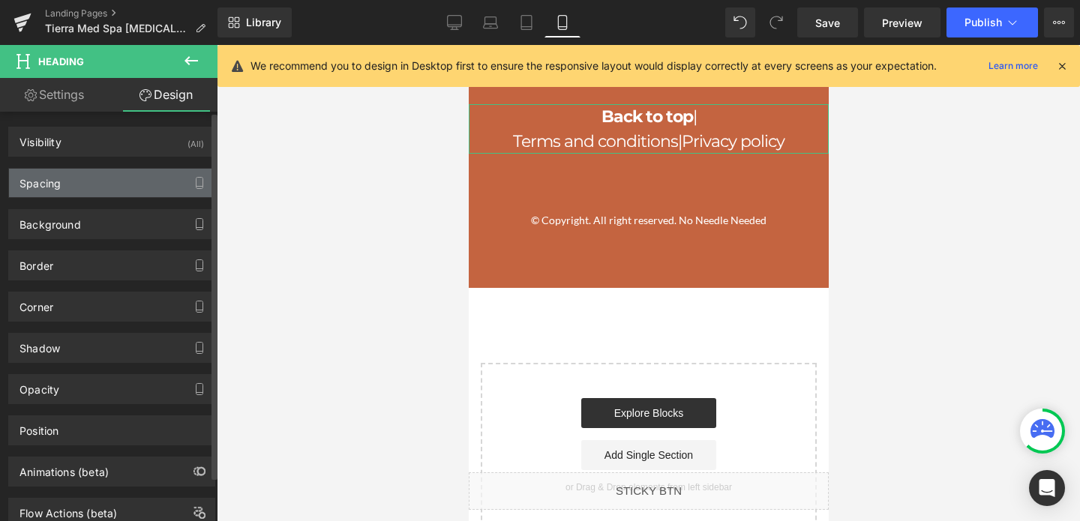
click at [139, 184] on div "Spacing" at bounding box center [111, 183] width 205 height 28
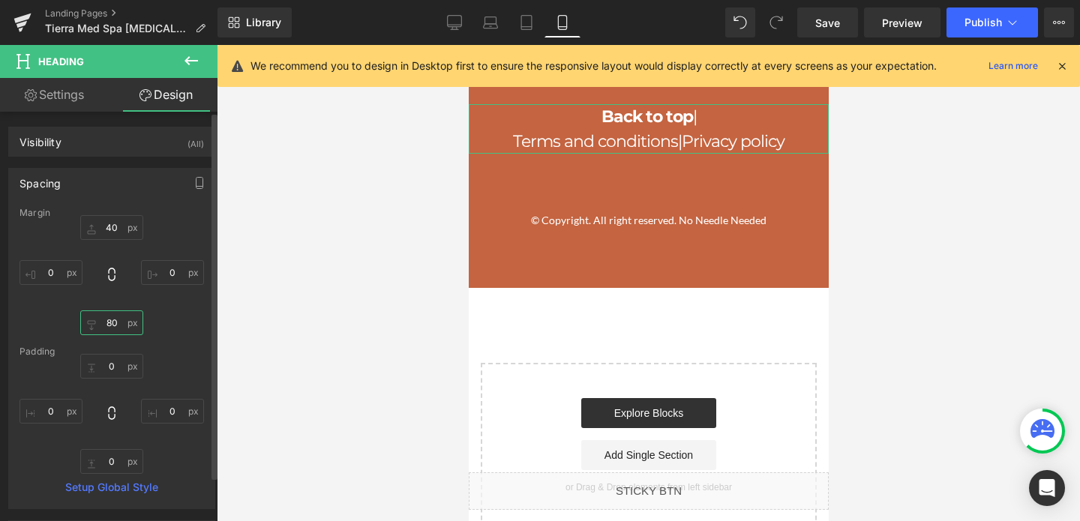
click at [106, 325] on input "80" at bounding box center [111, 322] width 63 height 25
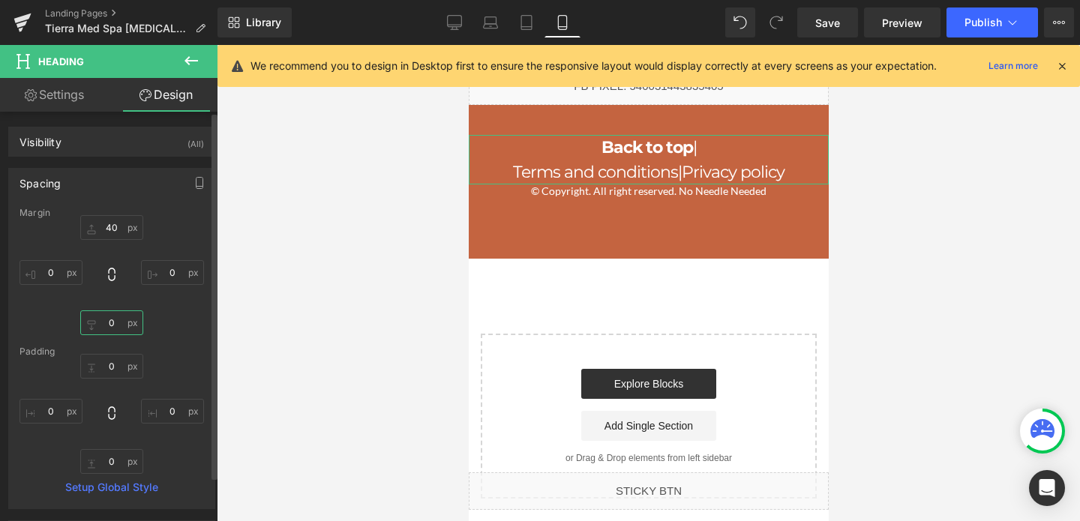
scroll to position [4575, 0]
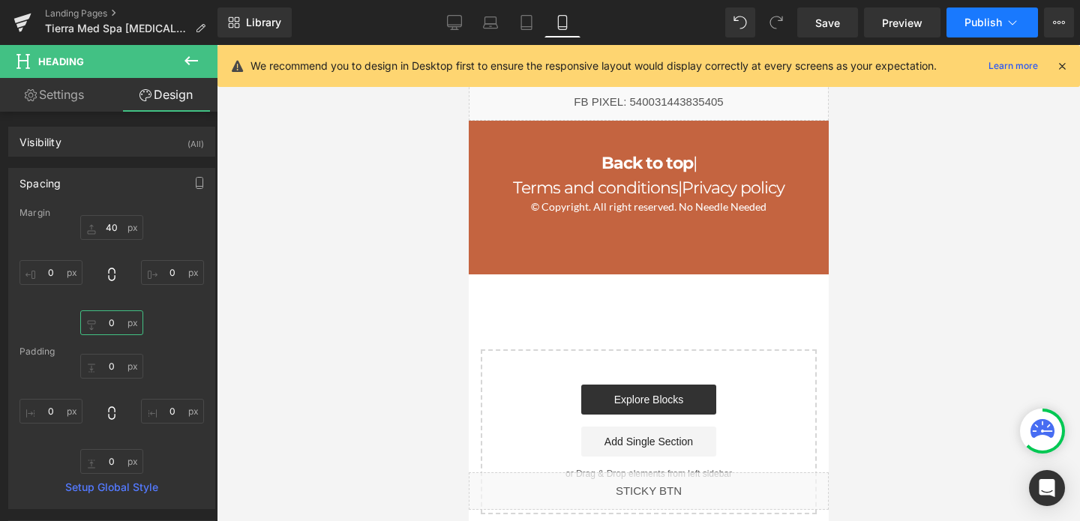
type input "0"
click at [969, 25] on span "Publish" at bounding box center [982, 22] width 37 height 12
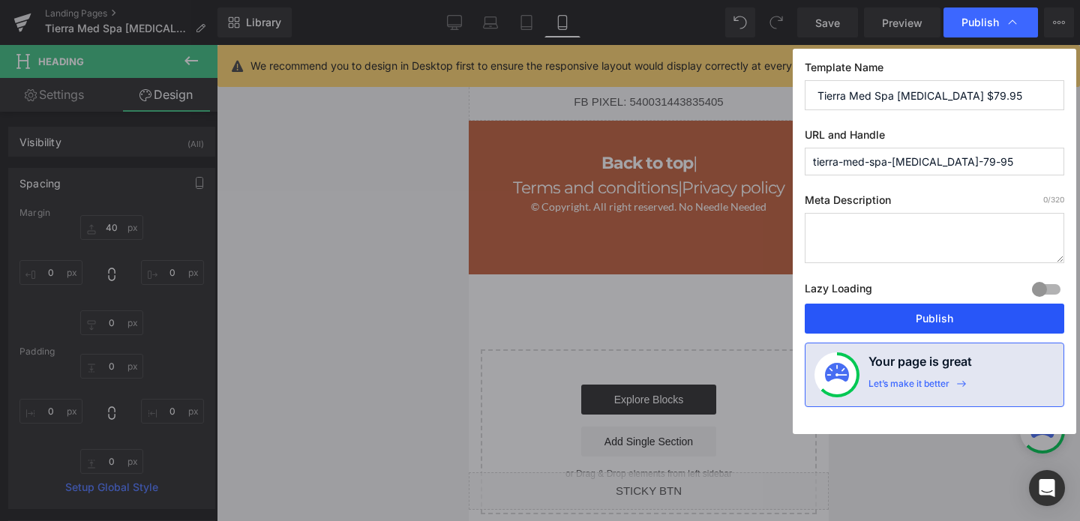
click at [872, 326] on button "Publish" at bounding box center [934, 319] width 259 height 30
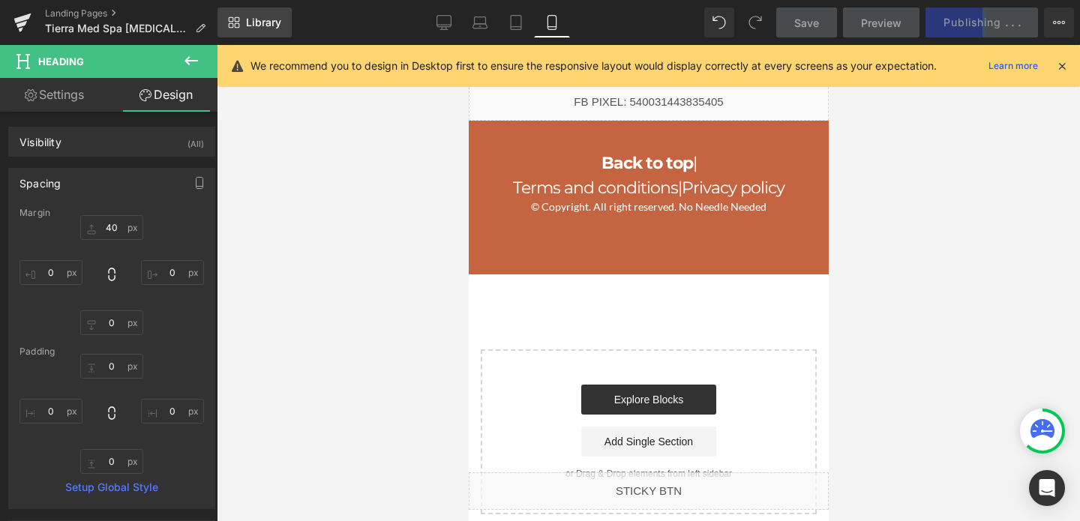
click at [233, 32] on link "Library" at bounding box center [254, 22] width 74 height 30
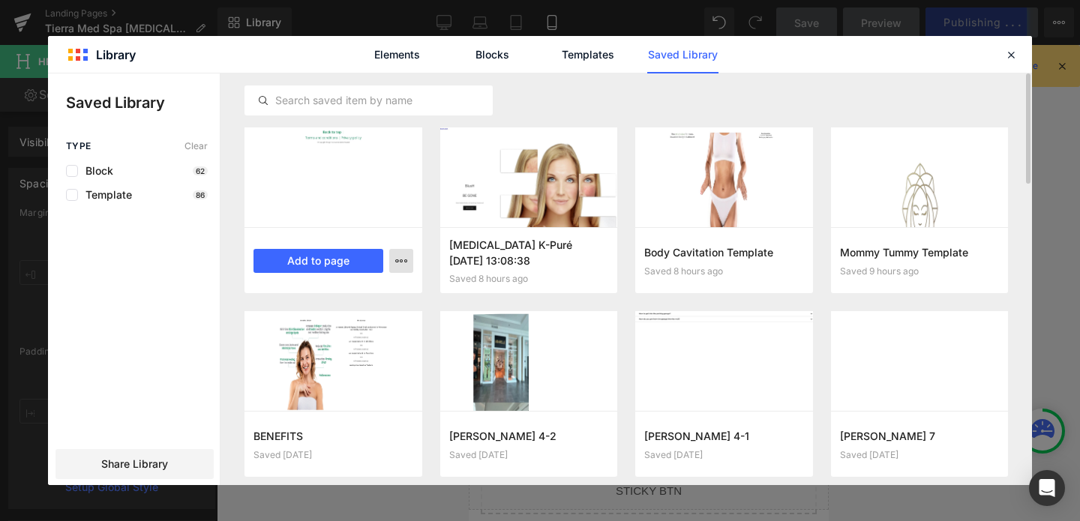
click at [392, 262] on button "button" at bounding box center [401, 261] width 24 height 24
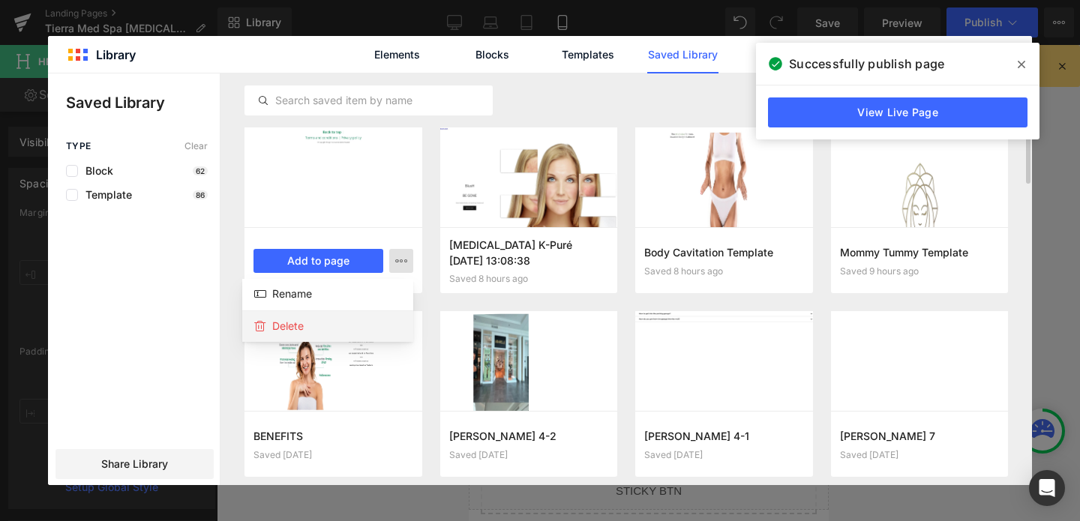
click at [310, 325] on div "Delete" at bounding box center [327, 325] width 171 height 31
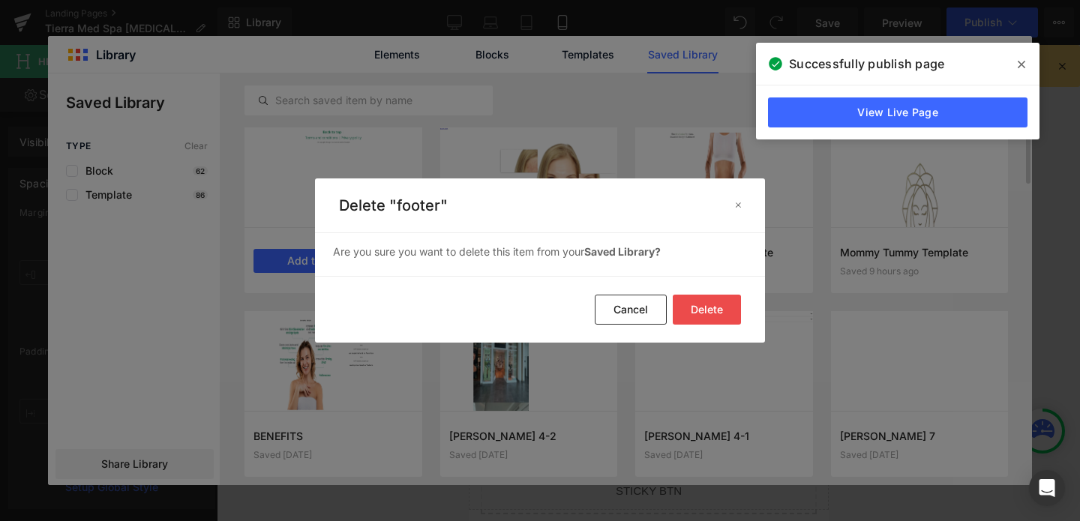
click at [699, 306] on button "Delete" at bounding box center [707, 310] width 68 height 30
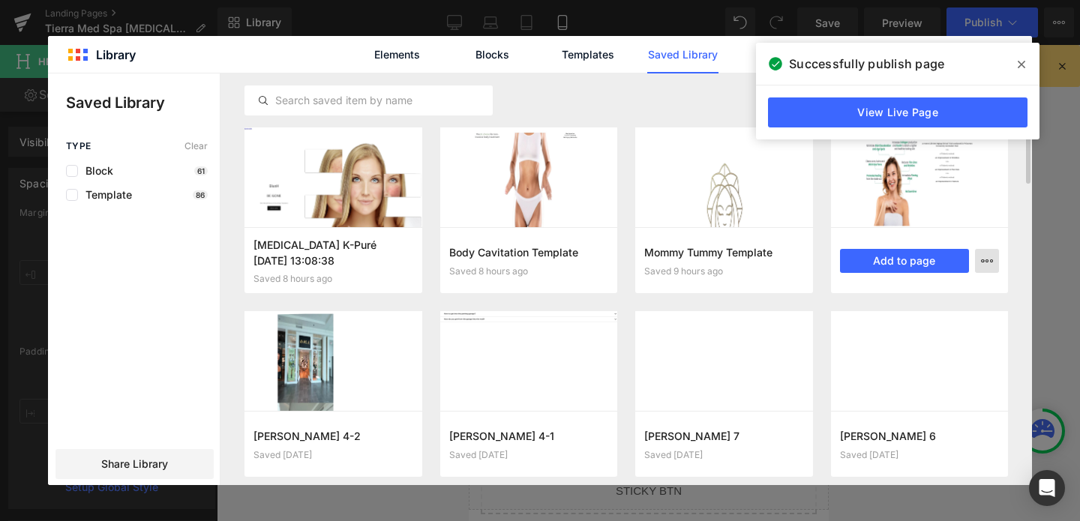
click at [987, 253] on button "button" at bounding box center [987, 261] width 24 height 24
click at [898, 325] on div "Delete" at bounding box center [913, 325] width 171 height 31
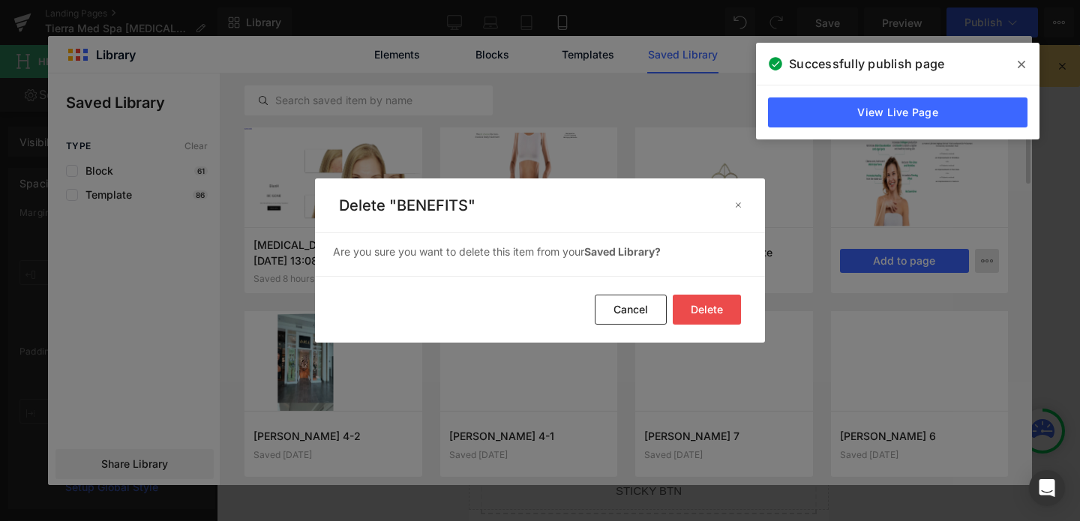
click at [703, 307] on button "Delete" at bounding box center [707, 310] width 68 height 30
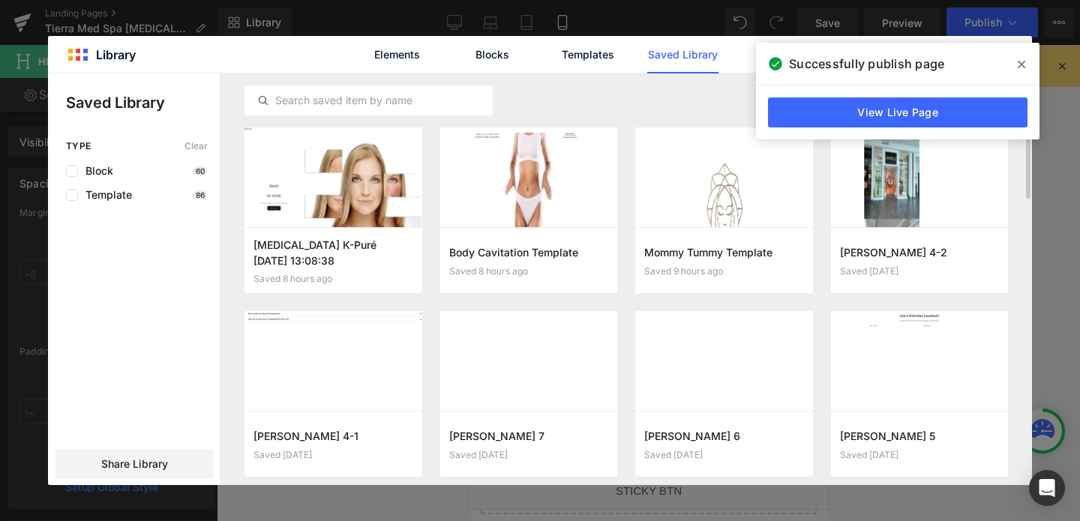
click at [1026, 60] on span at bounding box center [1021, 64] width 24 height 24
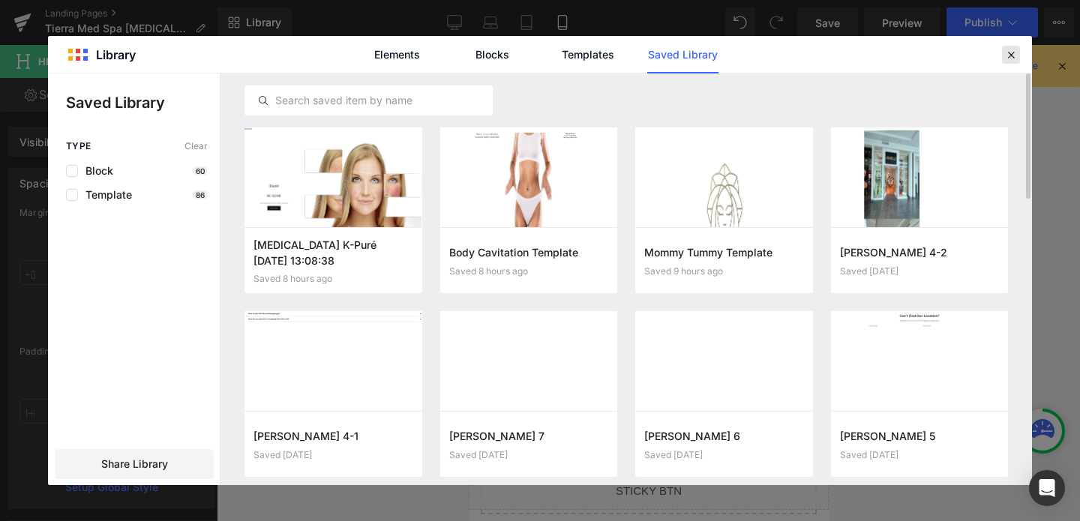
click at [1010, 50] on icon at bounding box center [1010, 54] width 13 height 13
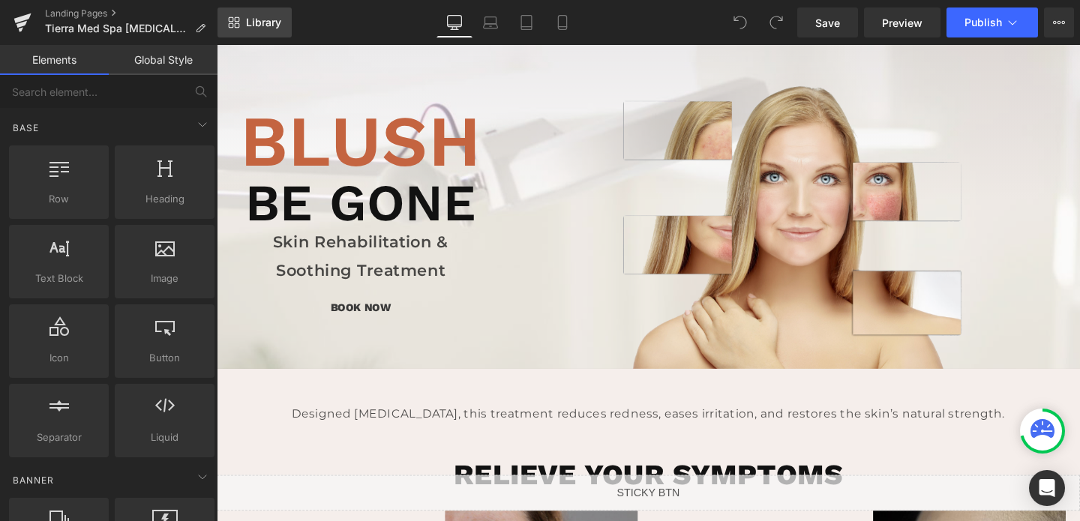
click at [242, 19] on link "Library" at bounding box center [254, 22] width 74 height 30
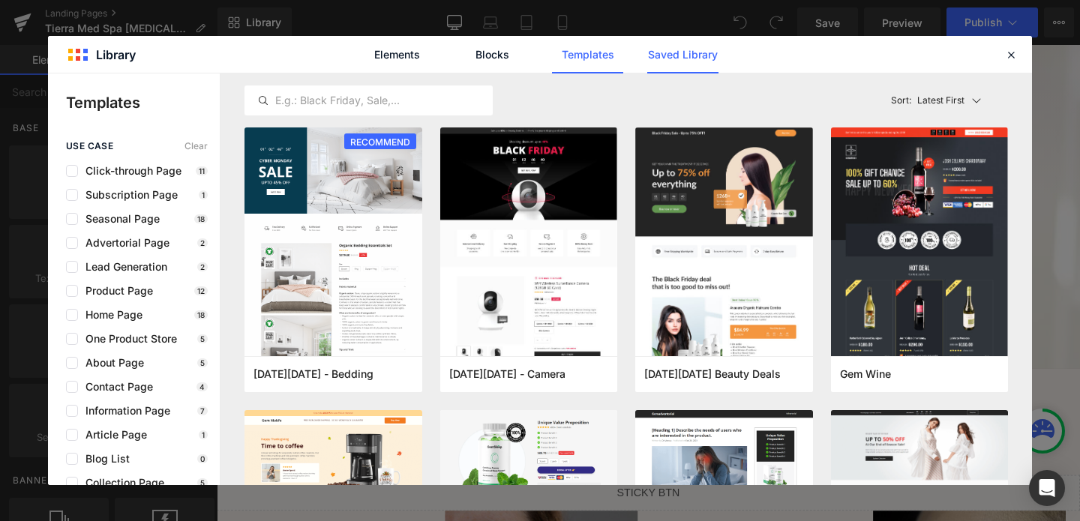
click at [679, 50] on link "Saved Library" at bounding box center [682, 54] width 71 height 37
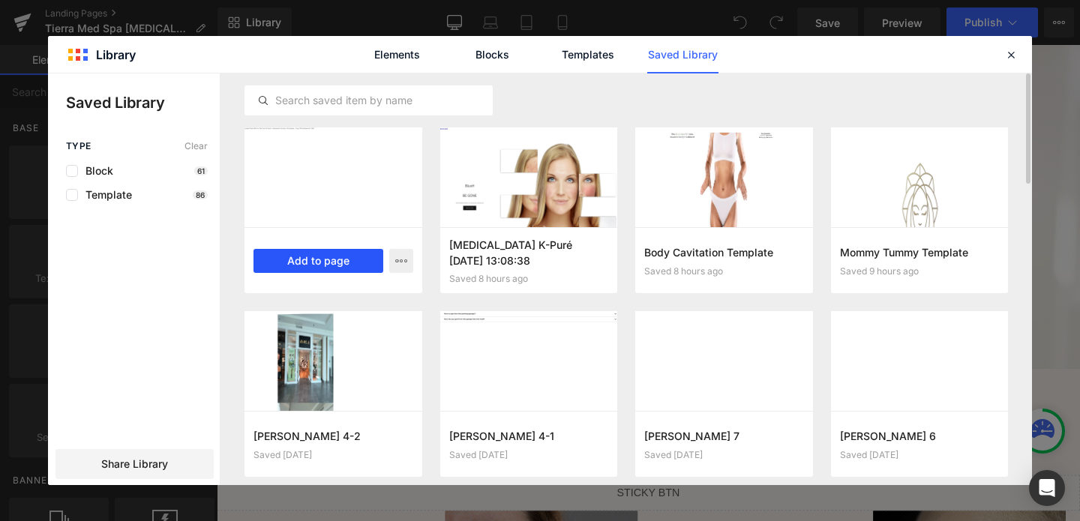
click at [308, 265] on button "Add to page" at bounding box center [318, 261] width 130 height 24
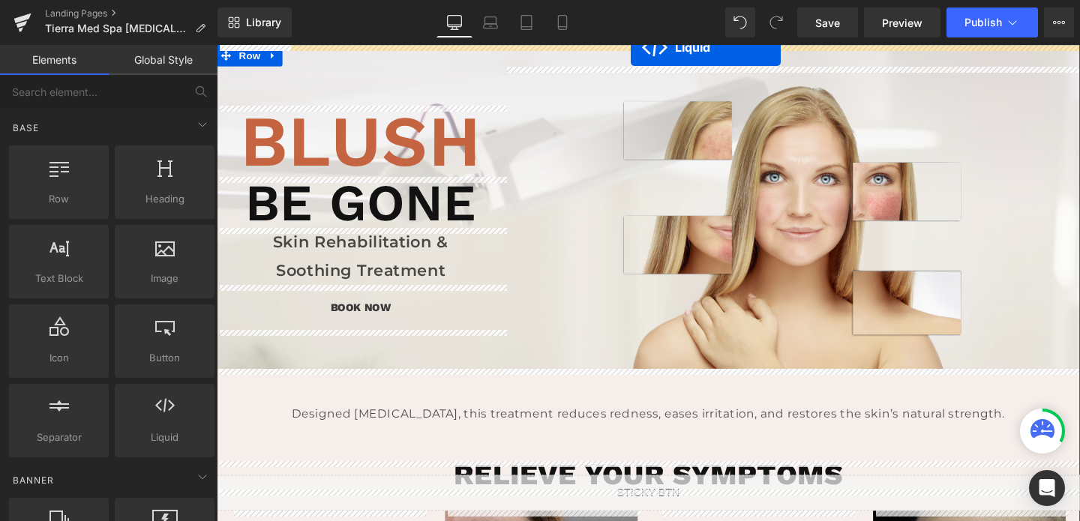
drag, startPoint x: 629, startPoint y: 298, endPoint x: 652, endPoint y: 47, distance: 252.2
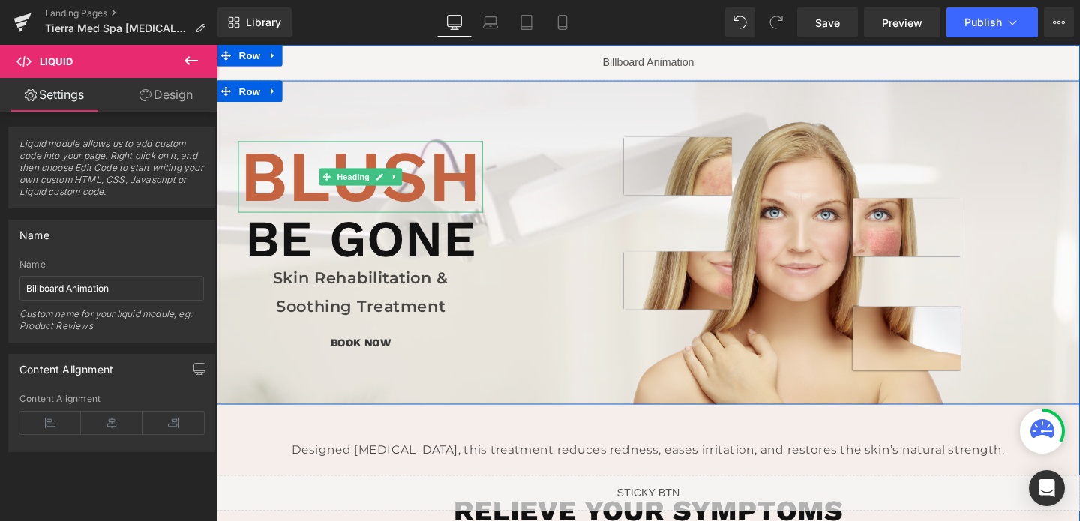
click at [394, 201] on h1 "BlusH" at bounding box center [367, 183] width 257 height 75
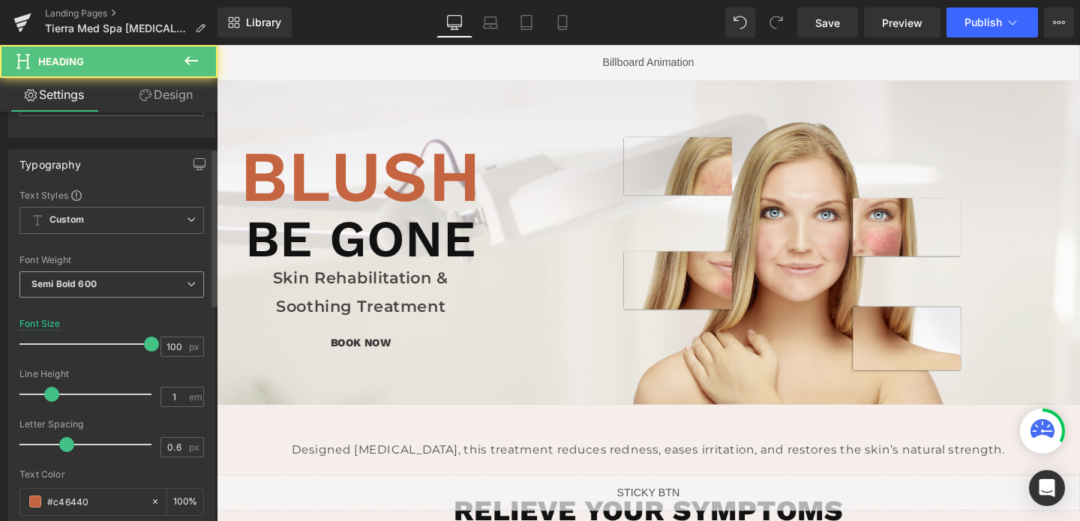
scroll to position [211, 0]
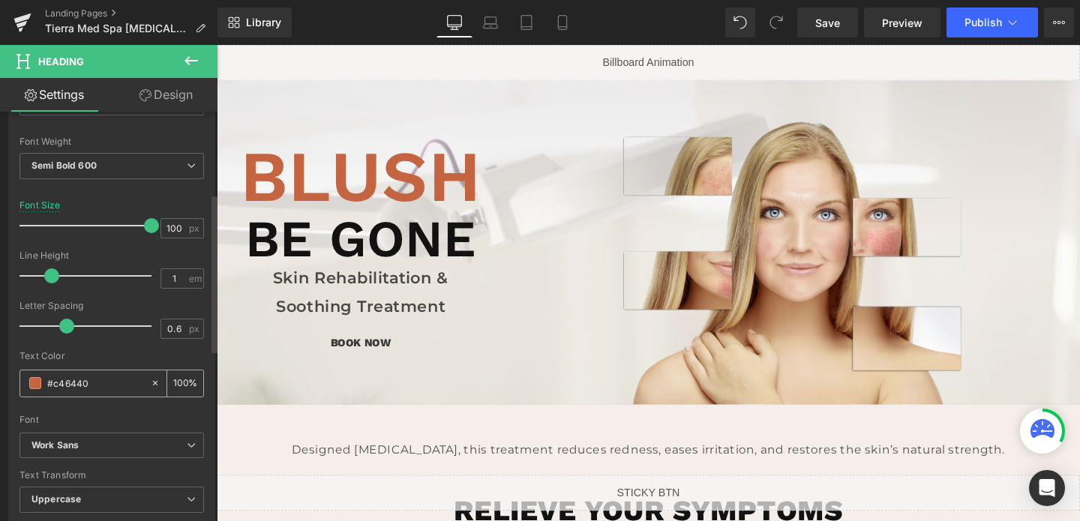
click at [79, 387] on input "#c46440" at bounding box center [95, 383] width 96 height 16
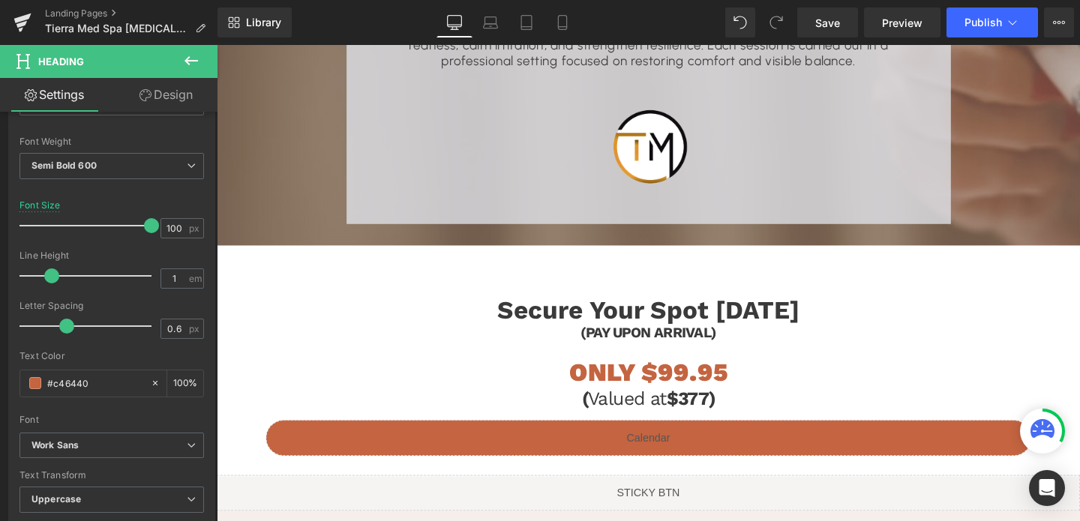
scroll to position [1716, 0]
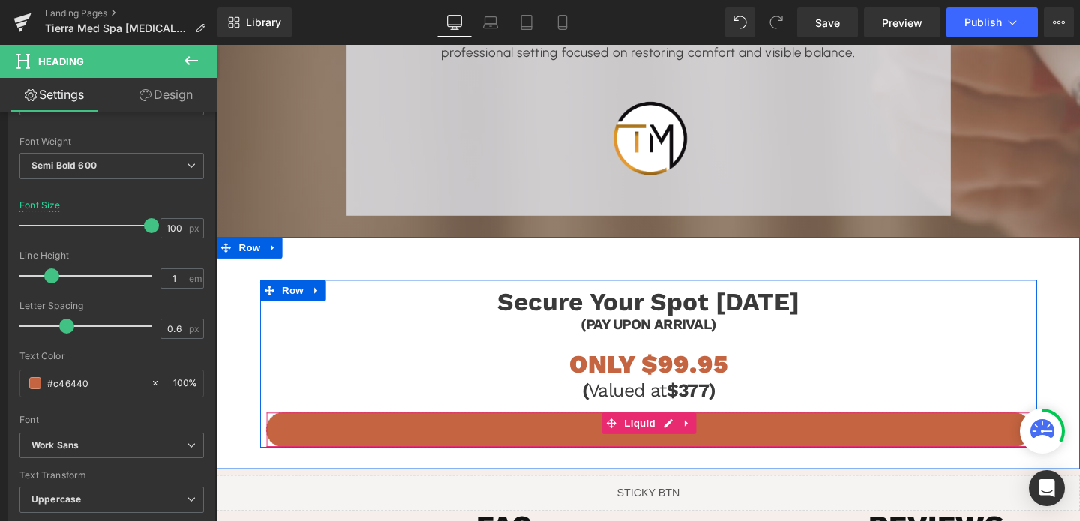
click at [364, 442] on div "Liquid" at bounding box center [670, 448] width 805 height 37
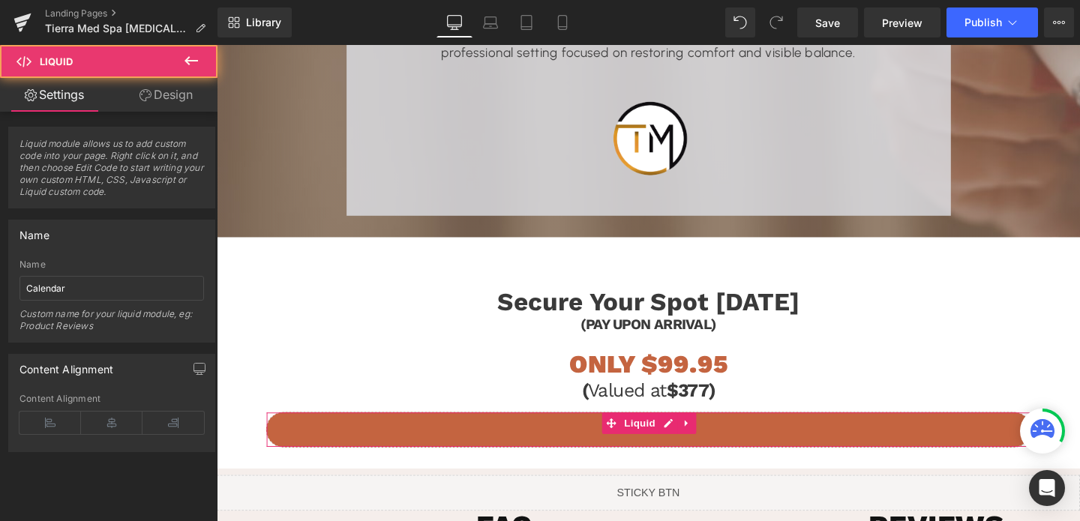
click at [148, 82] on link "Design" at bounding box center [166, 95] width 109 height 34
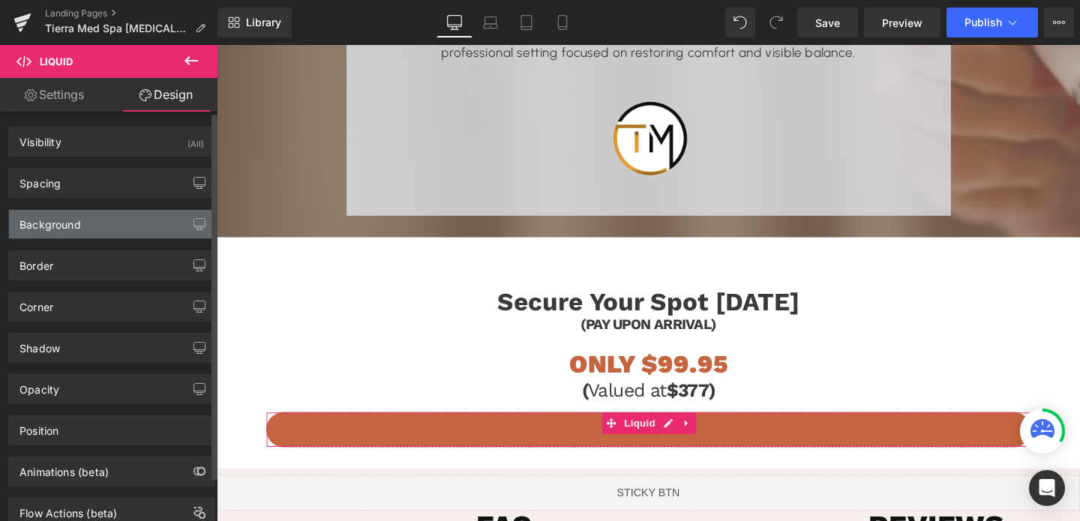
click at [52, 222] on div "Background" at bounding box center [49, 220] width 61 height 21
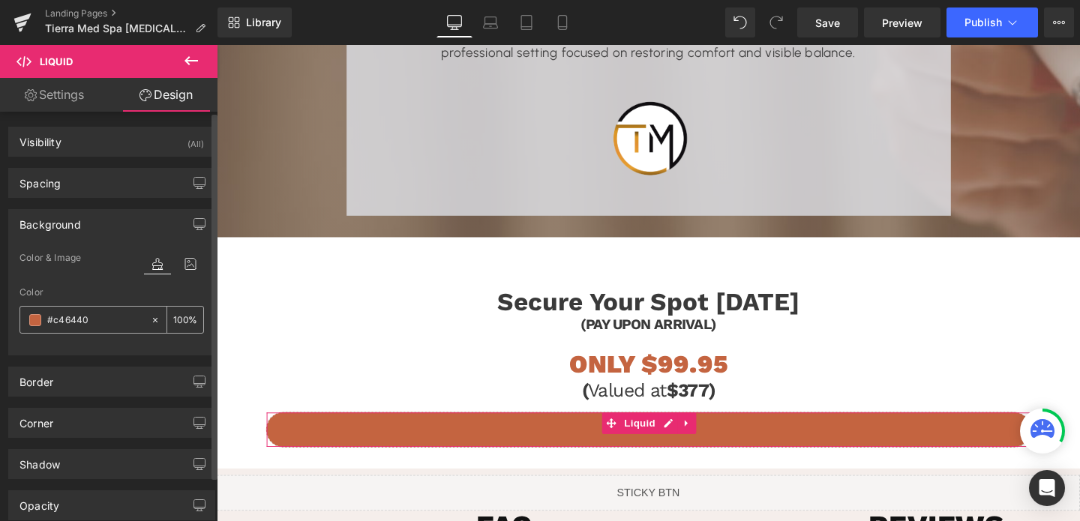
click at [62, 313] on input "#c46440" at bounding box center [95, 320] width 96 height 16
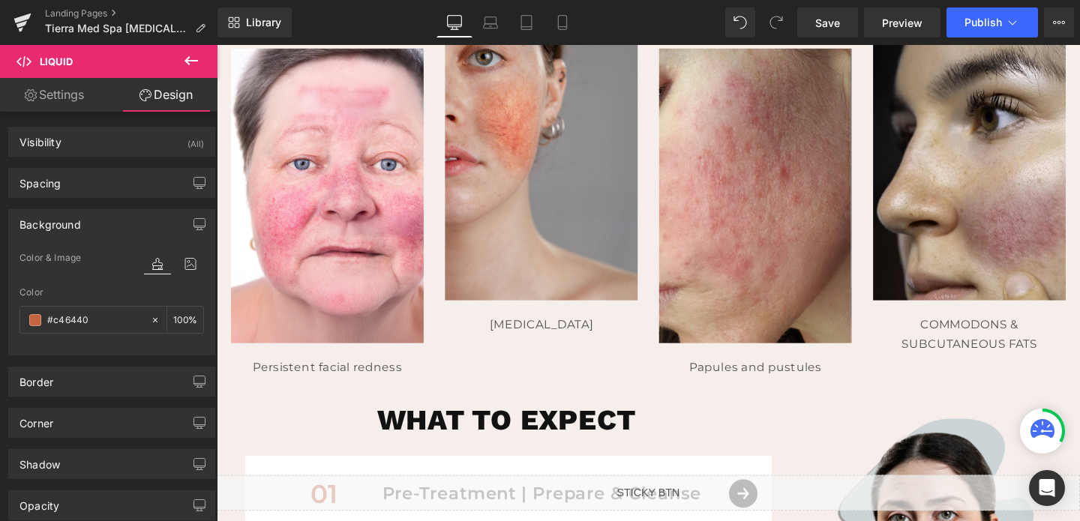
scroll to position [0, 0]
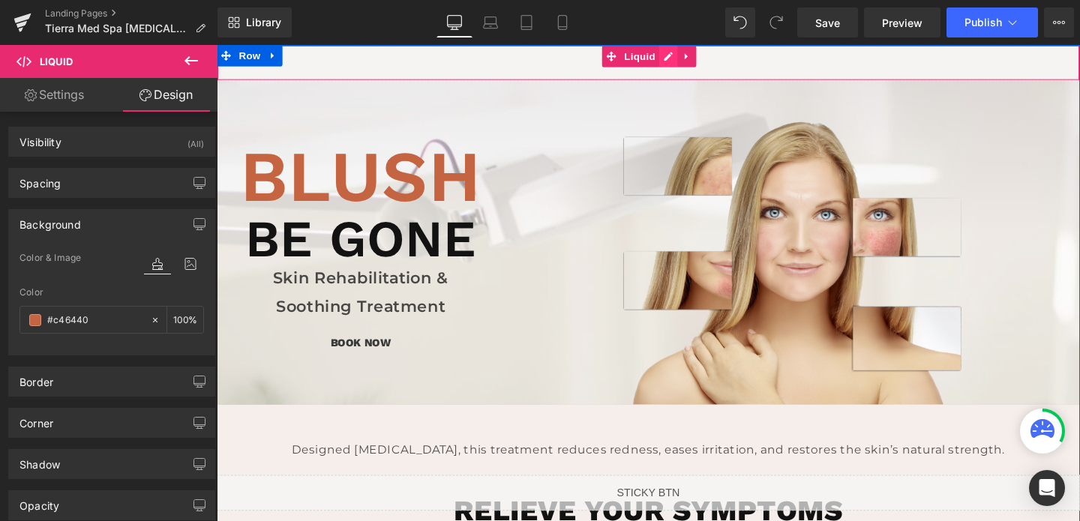
click at [682, 63] on div "Liquid" at bounding box center [670, 63] width 907 height 37
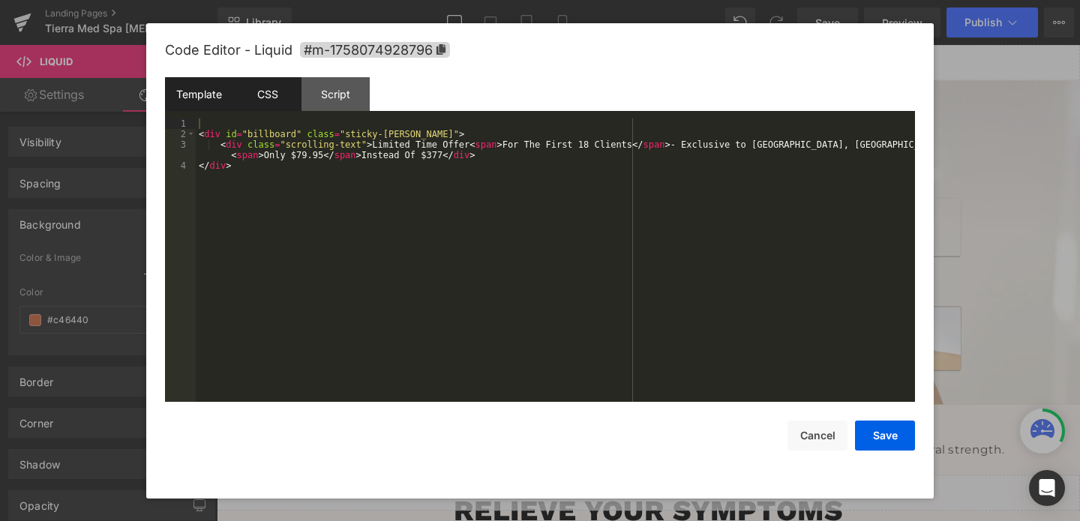
click at [262, 106] on div "CSS" at bounding box center [267, 94] width 68 height 34
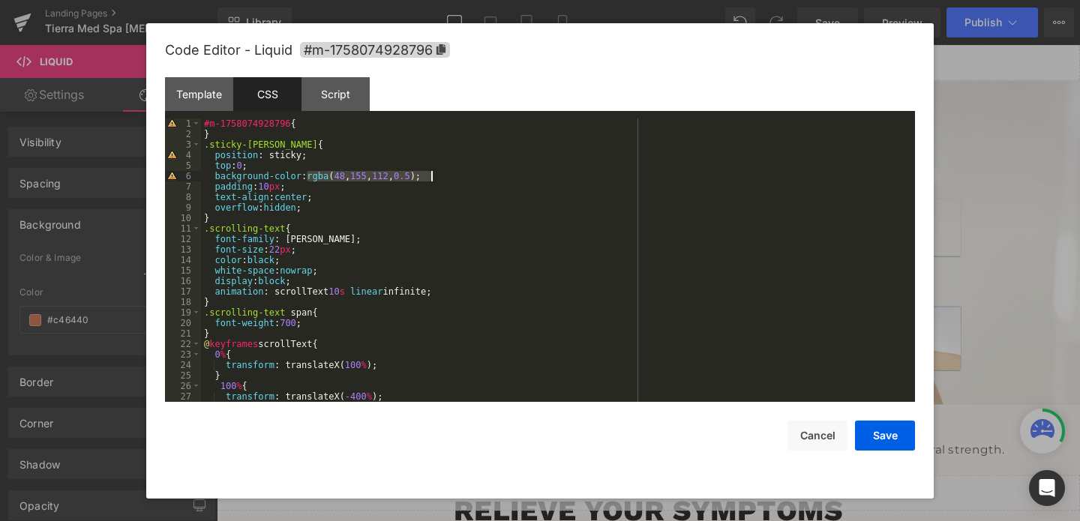
drag, startPoint x: 309, startPoint y: 174, endPoint x: 432, endPoint y: 172, distance: 123.0
click at [432, 172] on div "#m-1758074928796 { } .sticky-barOne { position : sticky; top : 0 ; background-c…" at bounding box center [555, 270] width 708 height 304
click at [880, 443] on button "Save" at bounding box center [885, 436] width 60 height 30
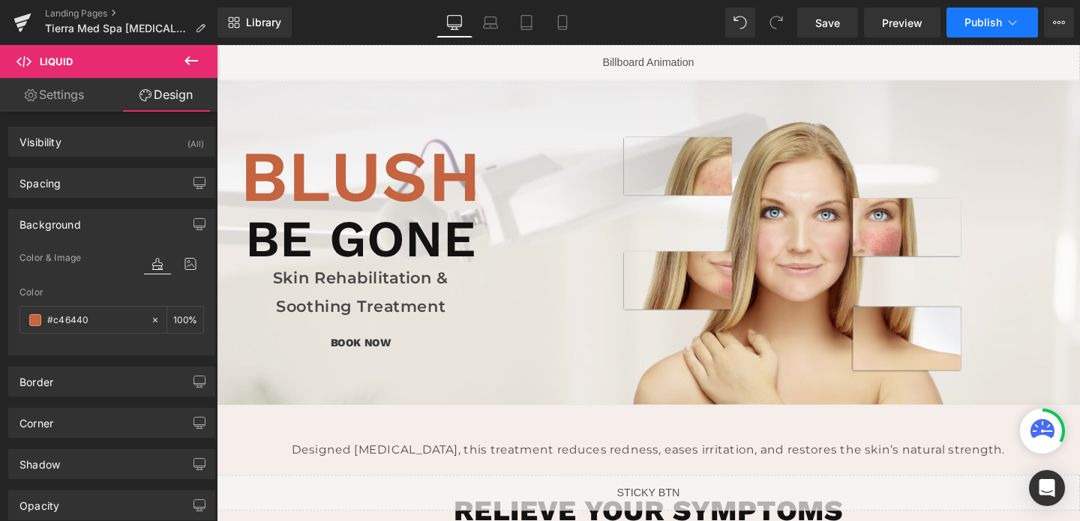
click at [962, 34] on button "Publish" at bounding box center [991, 22] width 91 height 30
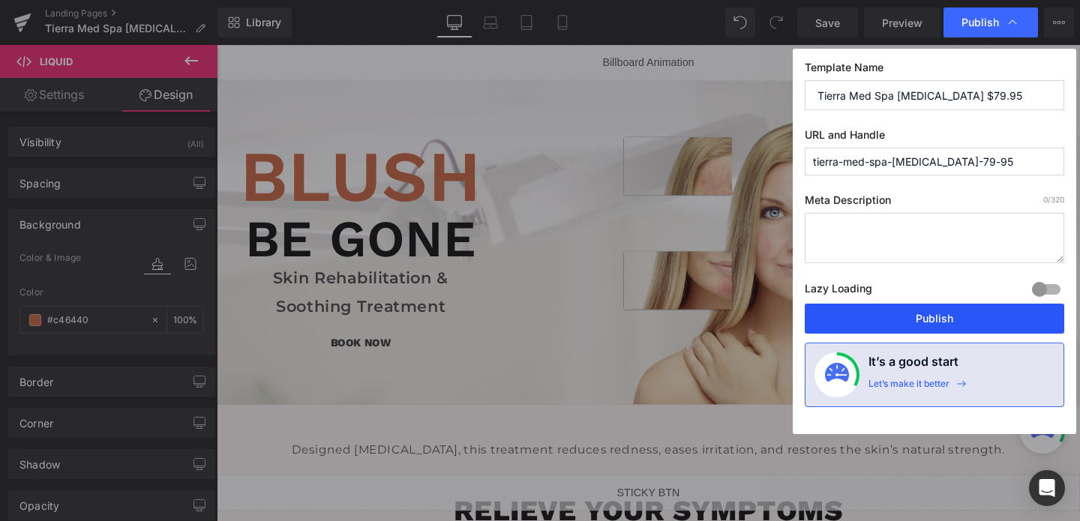
click at [871, 324] on button "Publish" at bounding box center [934, 319] width 259 height 30
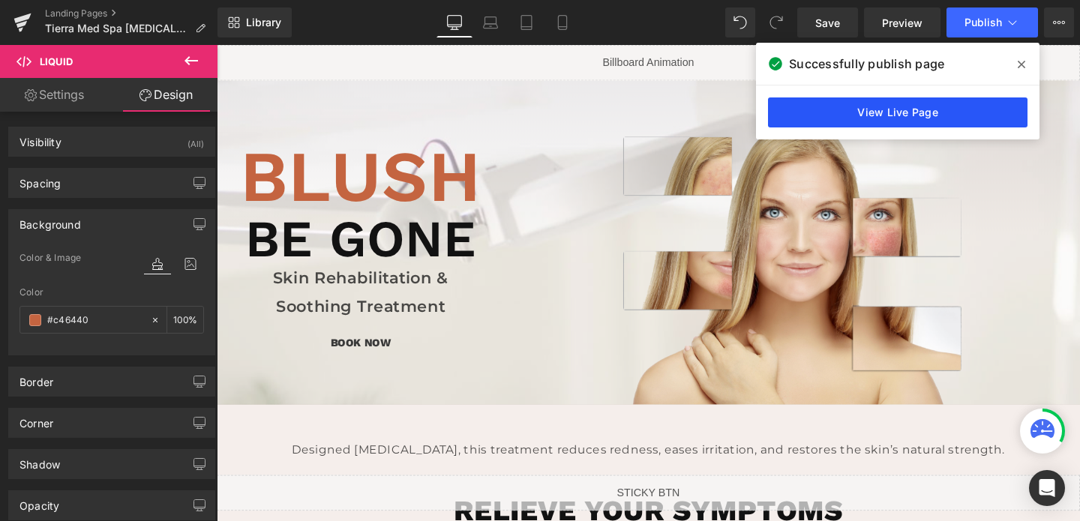
click at [826, 115] on link "View Live Page" at bounding box center [897, 112] width 259 height 30
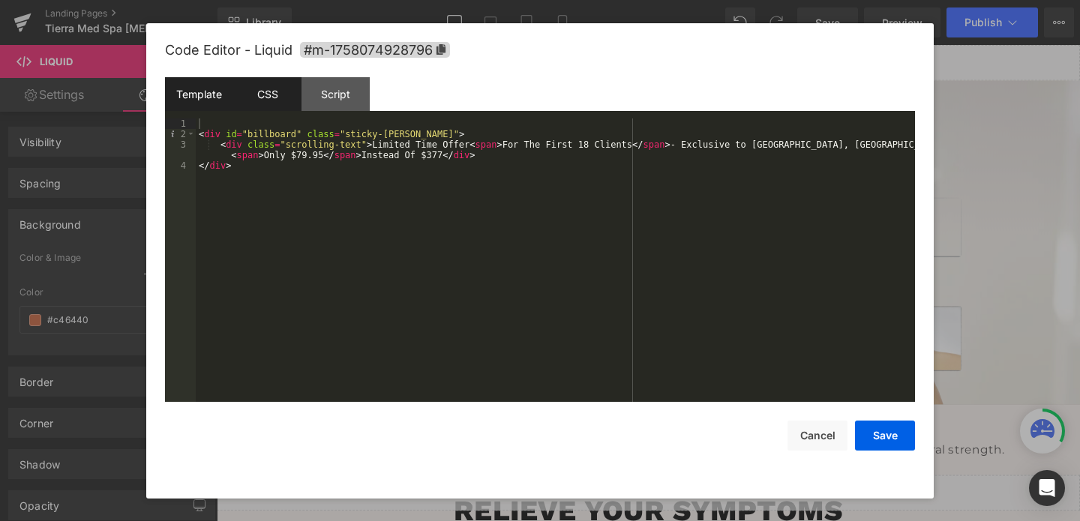
click at [256, 99] on div "CSS" at bounding box center [267, 94] width 68 height 34
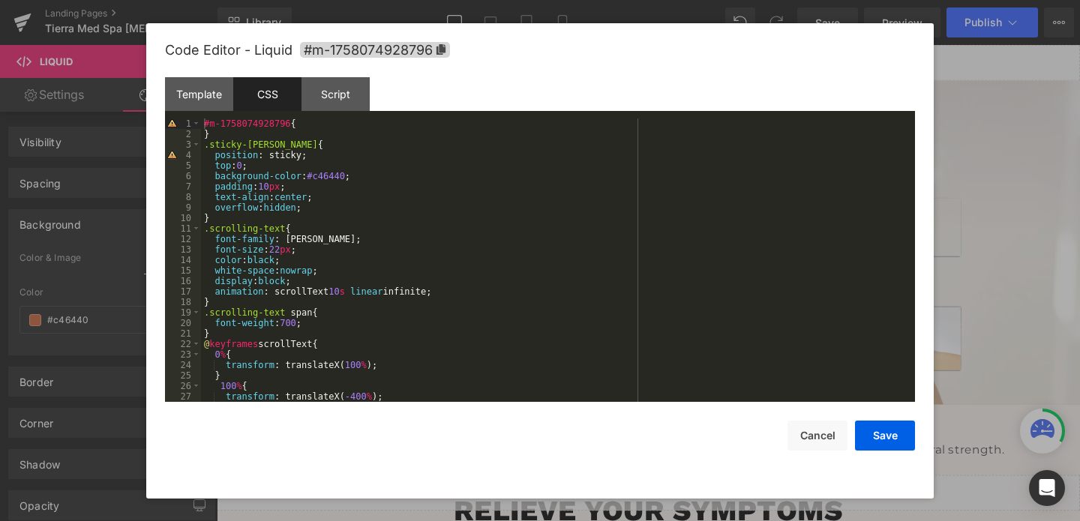
click at [267, 261] on div "#m-1758074928796 { } .sticky-barOne { position : sticky; top : 0 ; background-c…" at bounding box center [555, 270] width 708 height 304
click at [896, 448] on button "Save" at bounding box center [885, 436] width 60 height 30
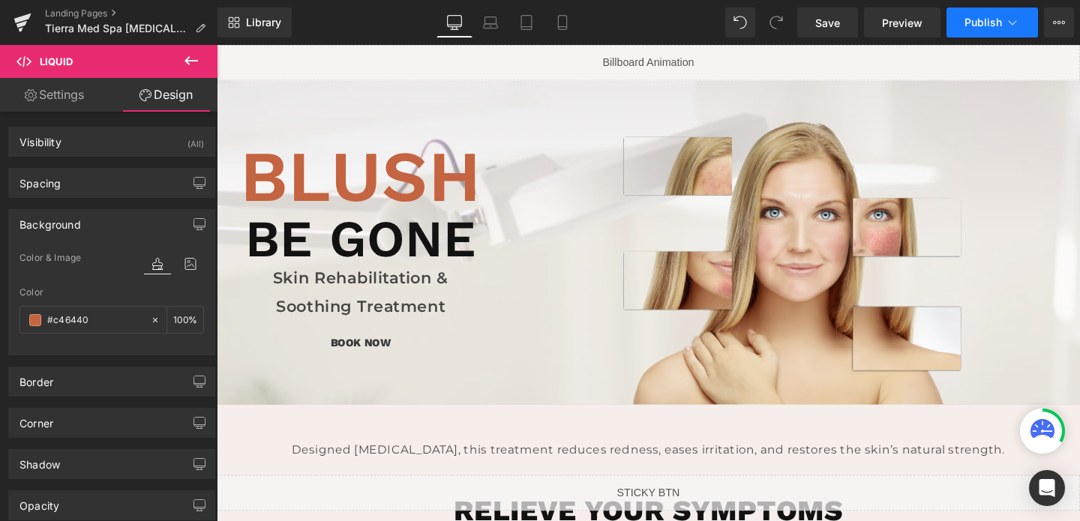
click at [981, 25] on span "Publish" at bounding box center [982, 22] width 37 height 12
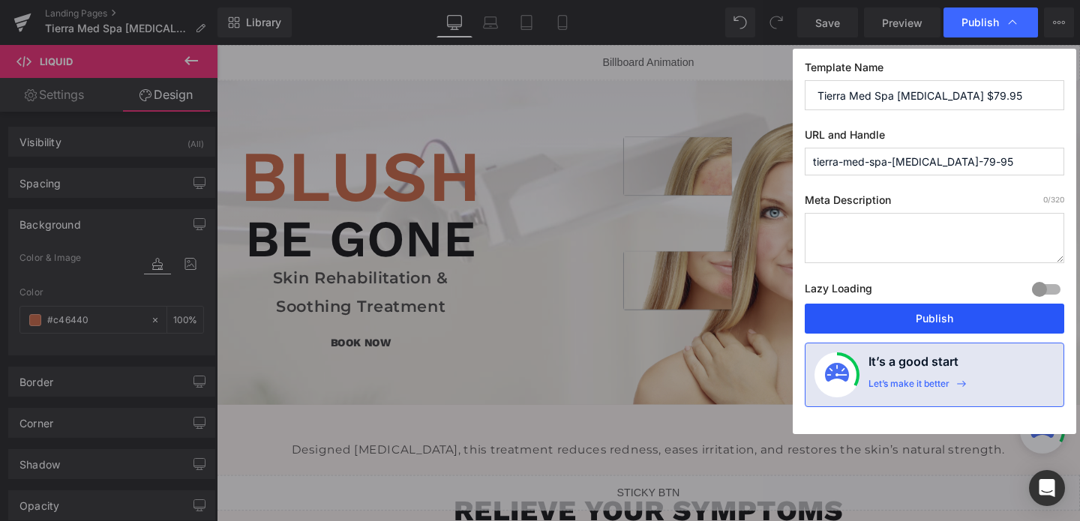
click at [910, 319] on button "Publish" at bounding box center [934, 319] width 259 height 30
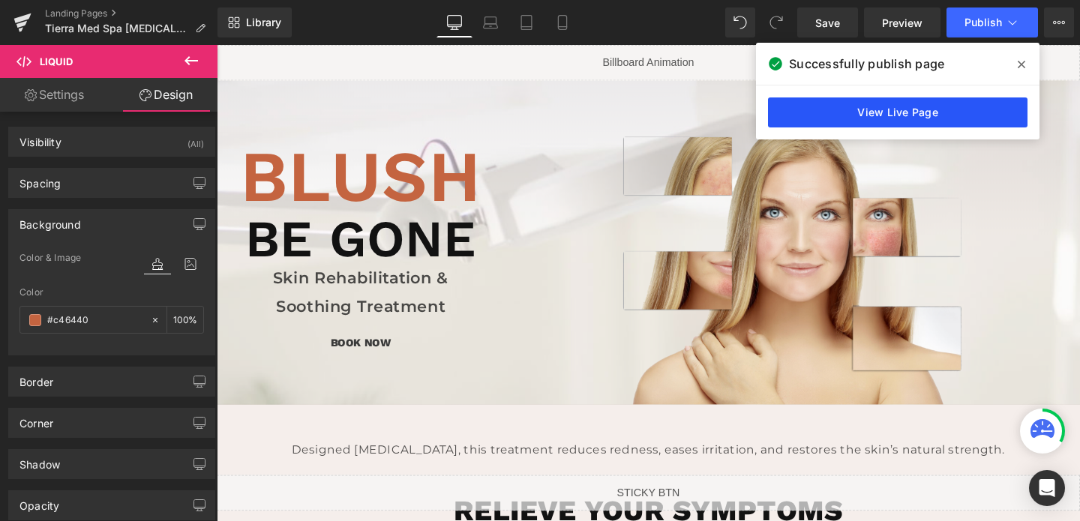
click at [865, 106] on link "View Live Page" at bounding box center [897, 112] width 259 height 30
